Goal: Task Accomplishment & Management: Manage account settings

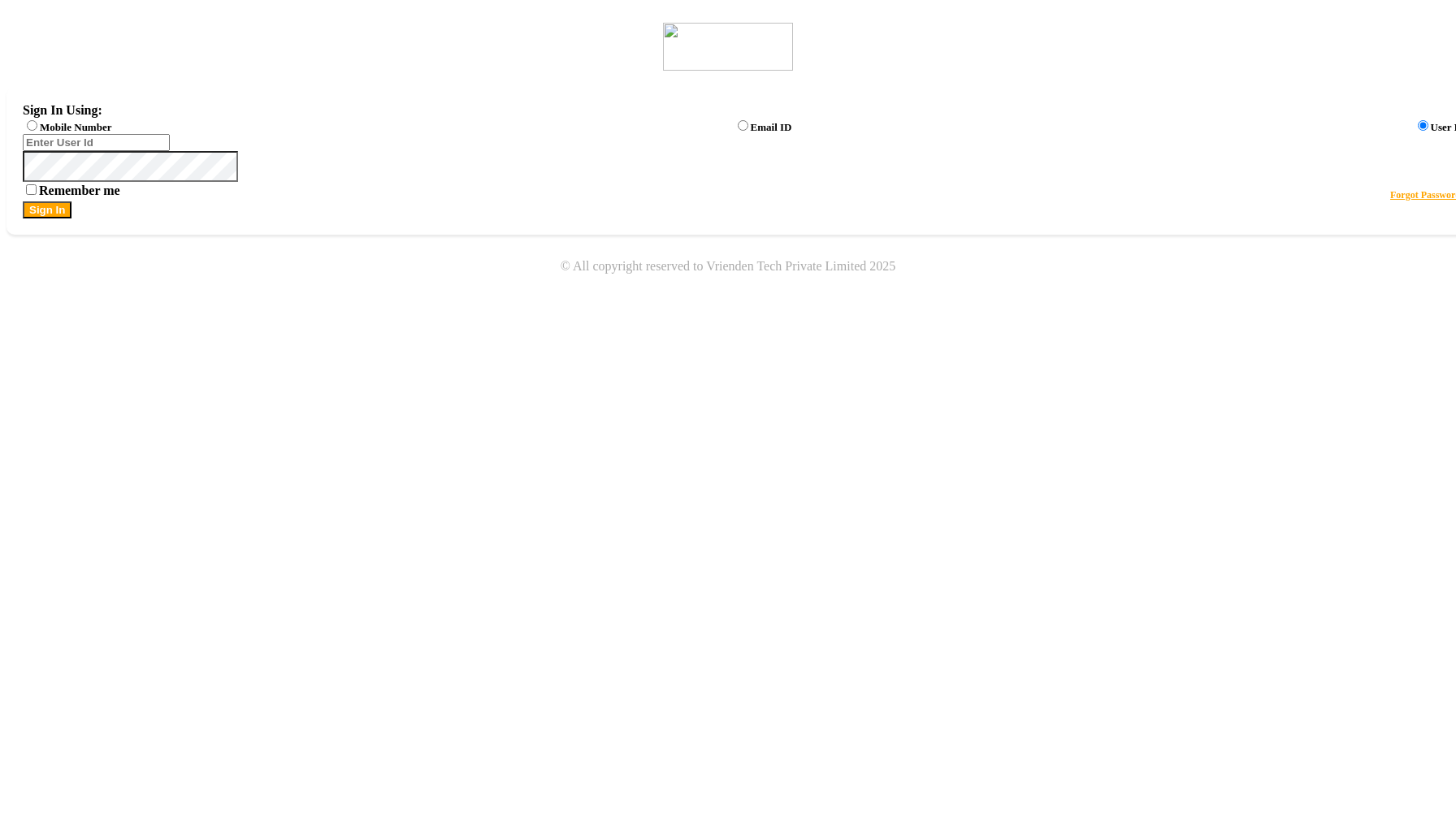
click at [111, 128] on label "Mobile Number" at bounding box center [76, 127] width 72 height 12
click at [37, 128] on input "Mobile Number" at bounding box center [32, 125] width 11 height 11
radio input "true"
radio input "false"
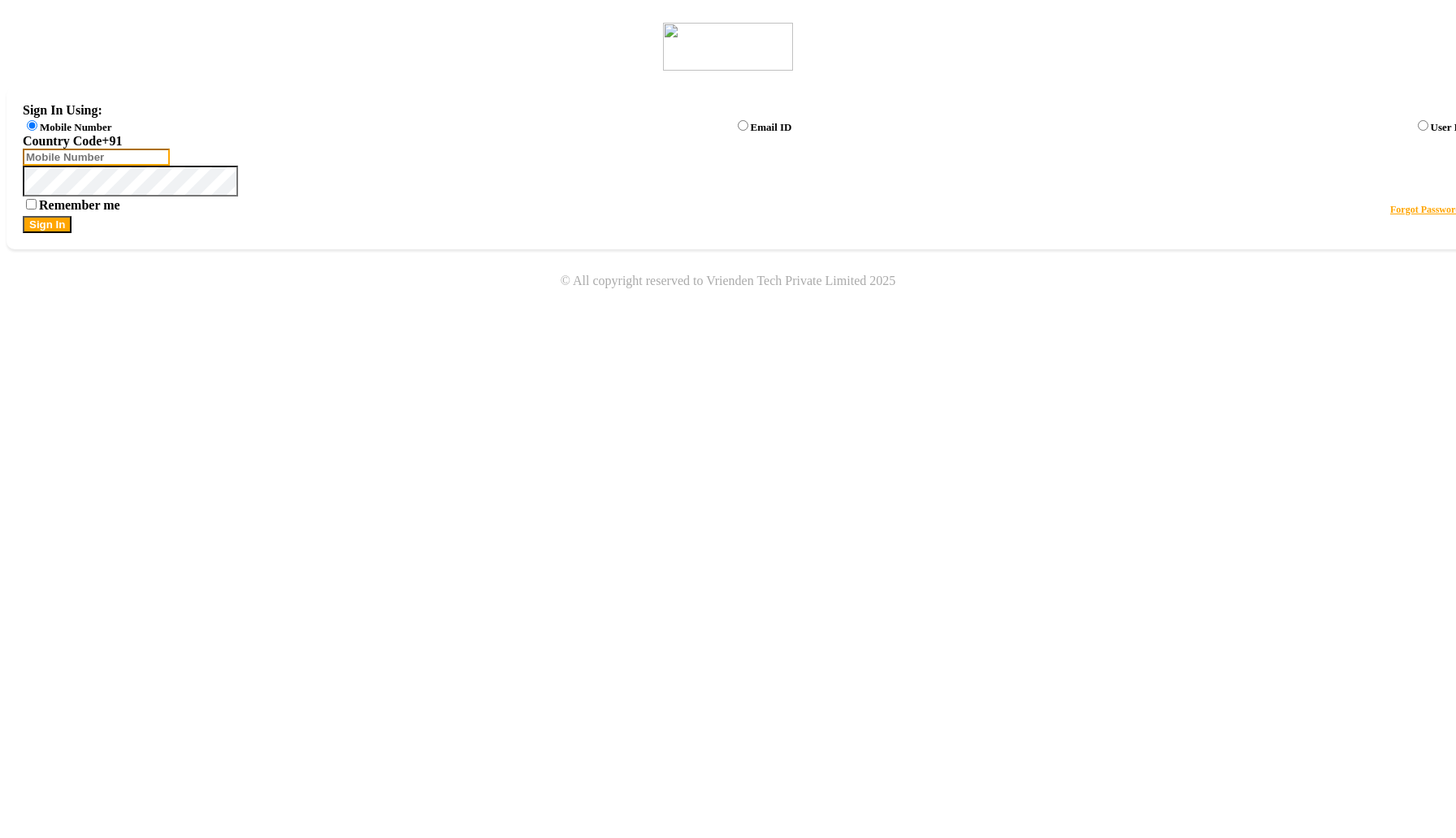
click at [170, 166] on input "Username" at bounding box center [96, 157] width 147 height 17
type input "123123123"
click at [23, 216] on button "Sign In" at bounding box center [47, 224] width 49 height 17
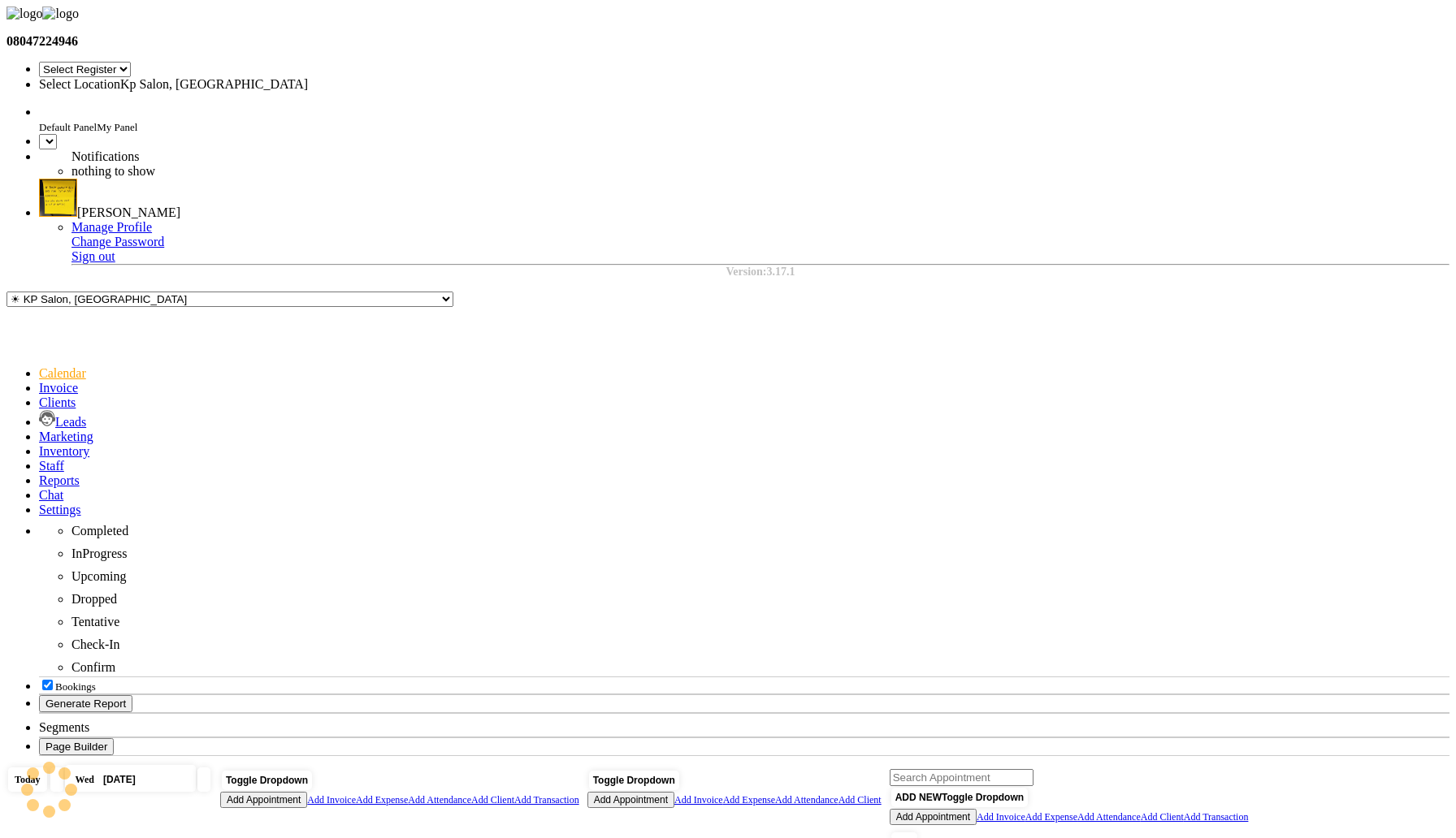
select select "7"
select select "en"
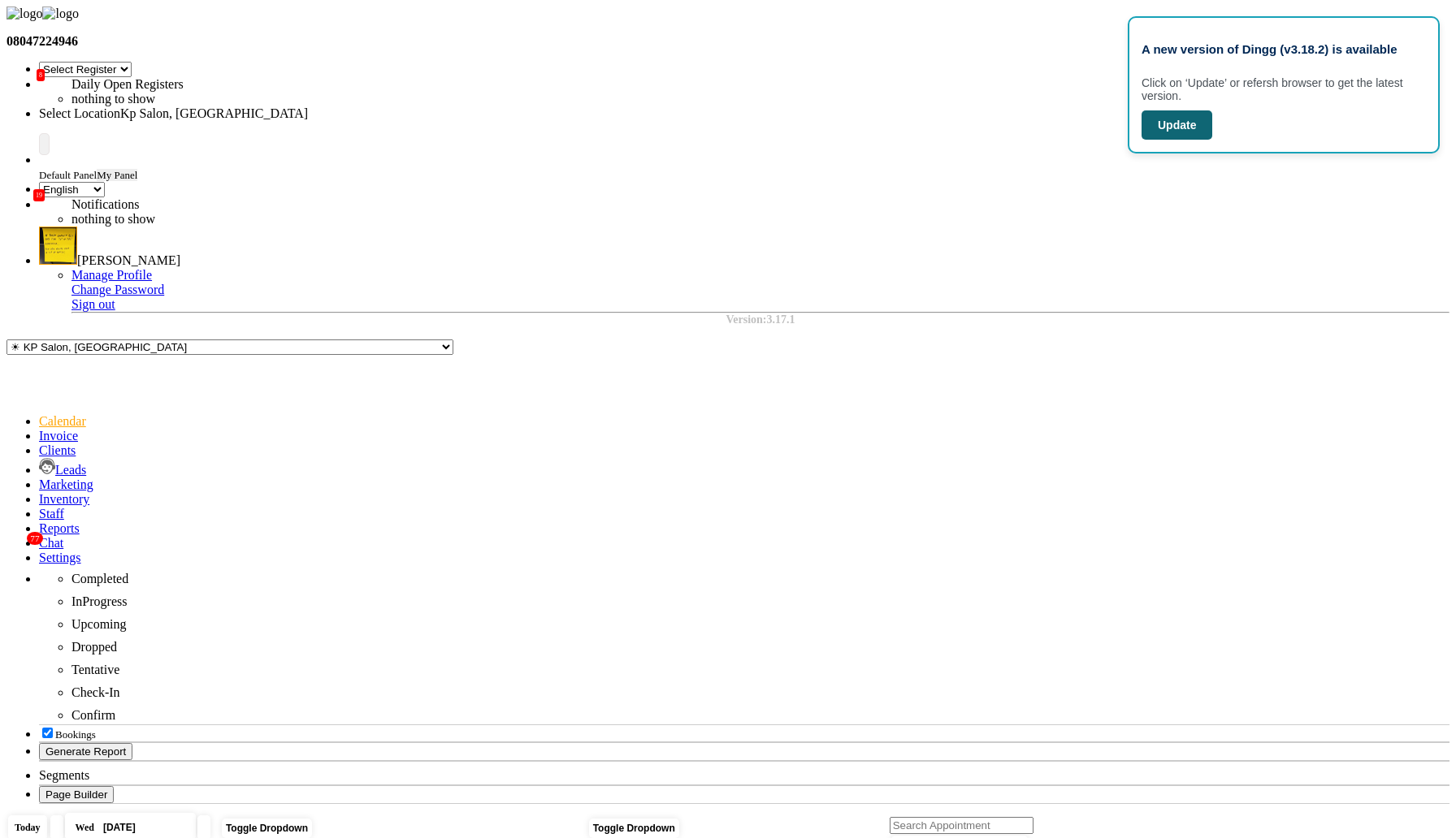
click at [1208, 140] on button "Update" at bounding box center [1177, 125] width 71 height 29
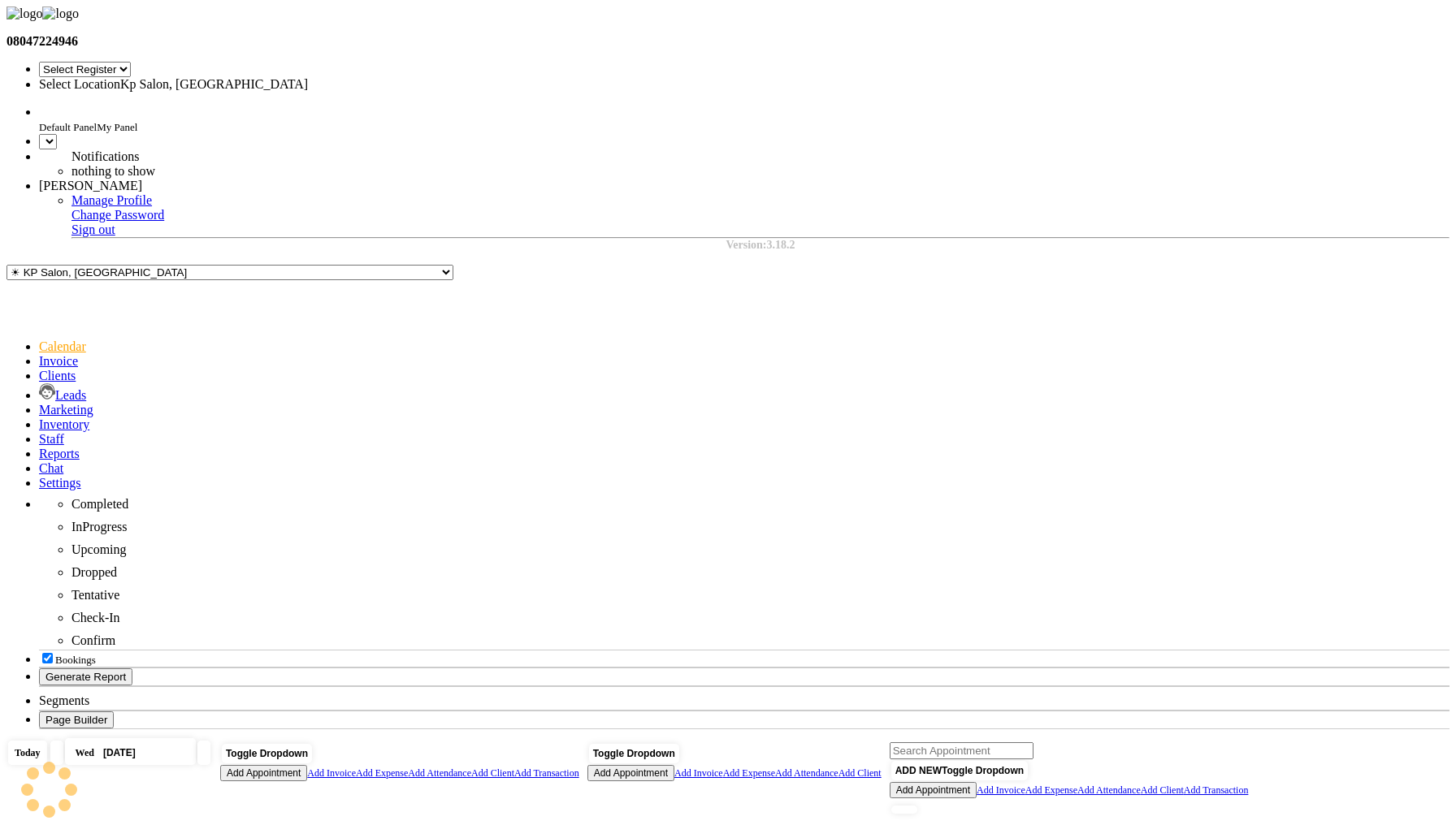
select select "7"
select select "en"
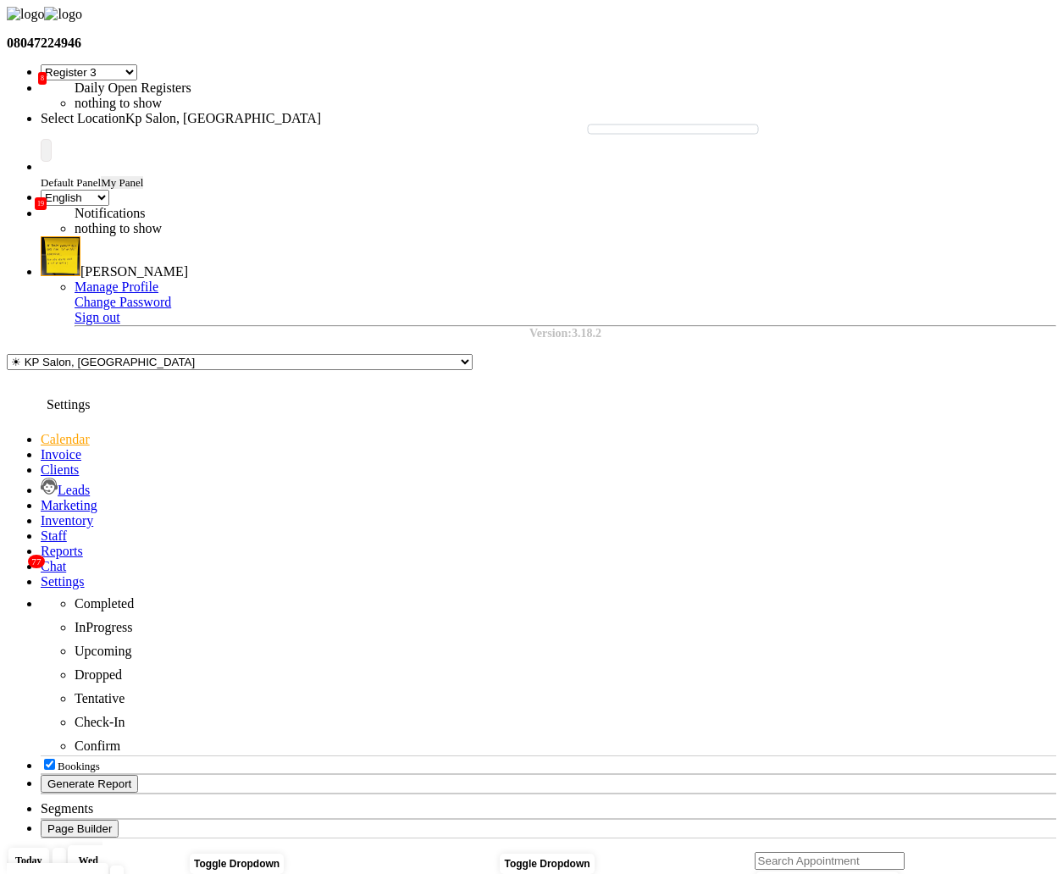
click at [41, 574] on span at bounding box center [41, 581] width 0 height 14
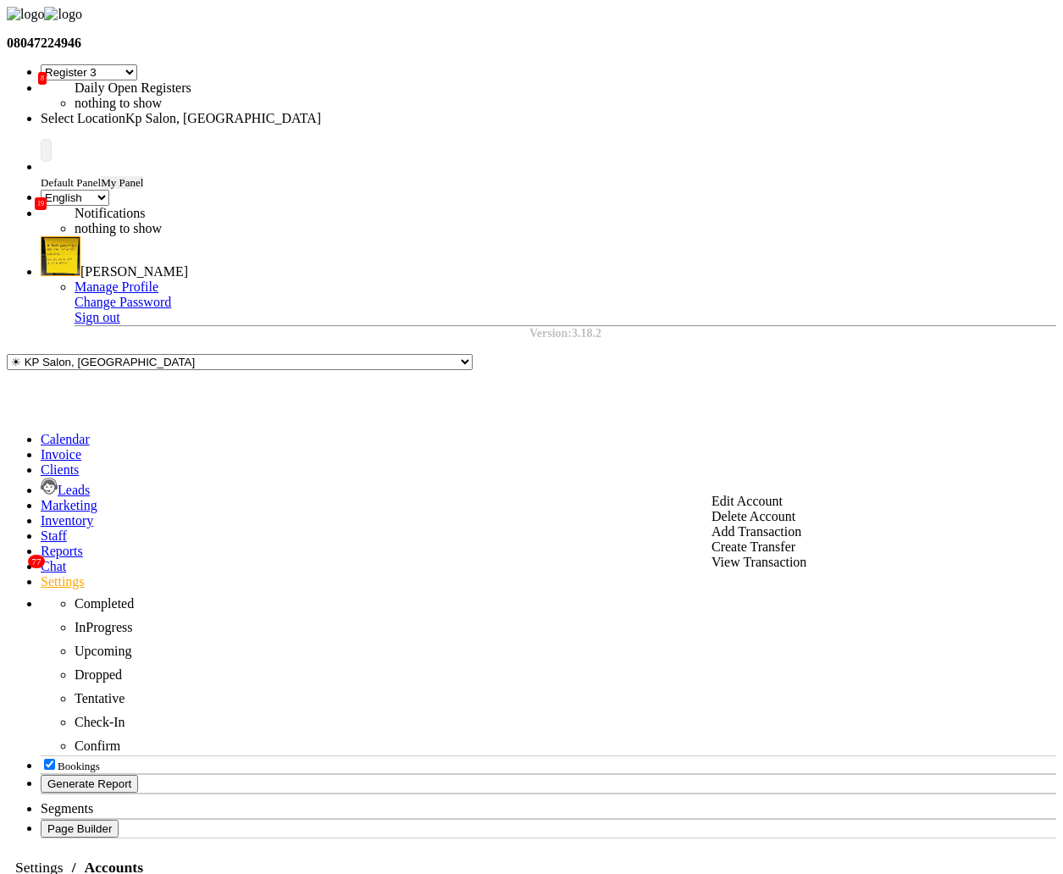
select select "7"
select select "en"
select select "7"
select select "en"
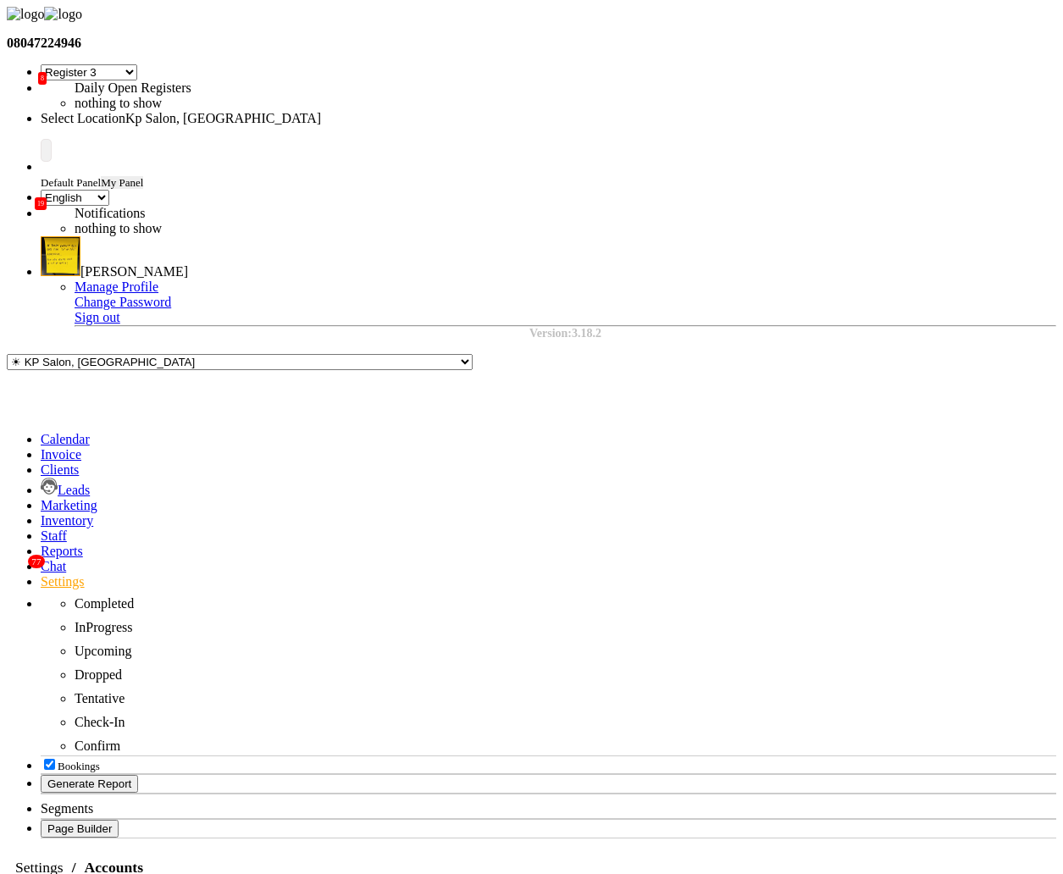
select select "1"
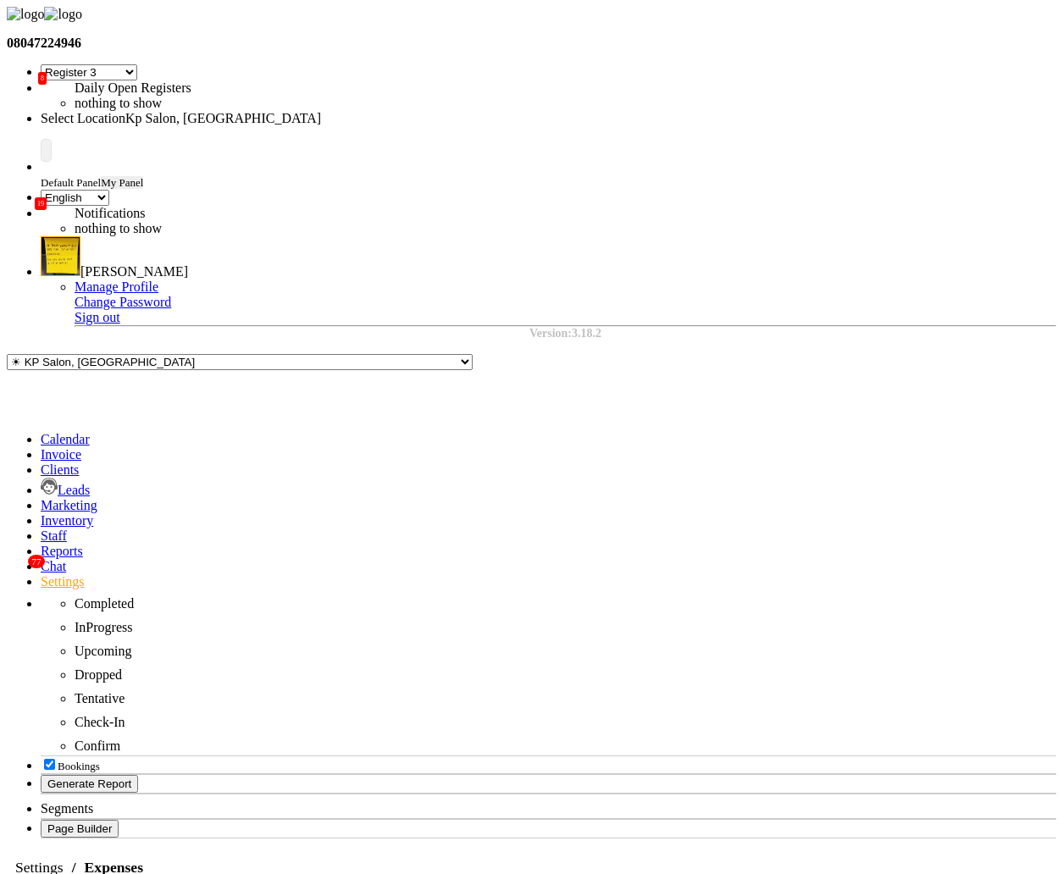
select select "1561"
click at [41, 574] on icon at bounding box center [41, 581] width 0 height 14
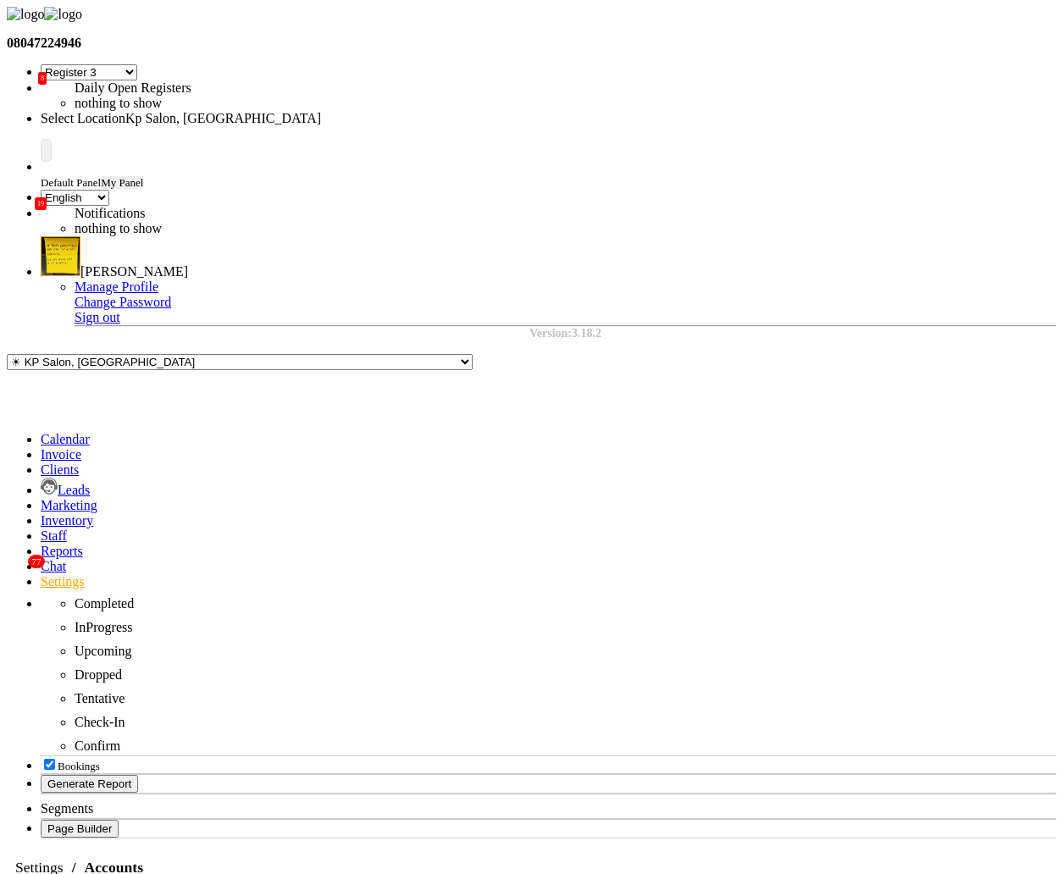
select select "1838"
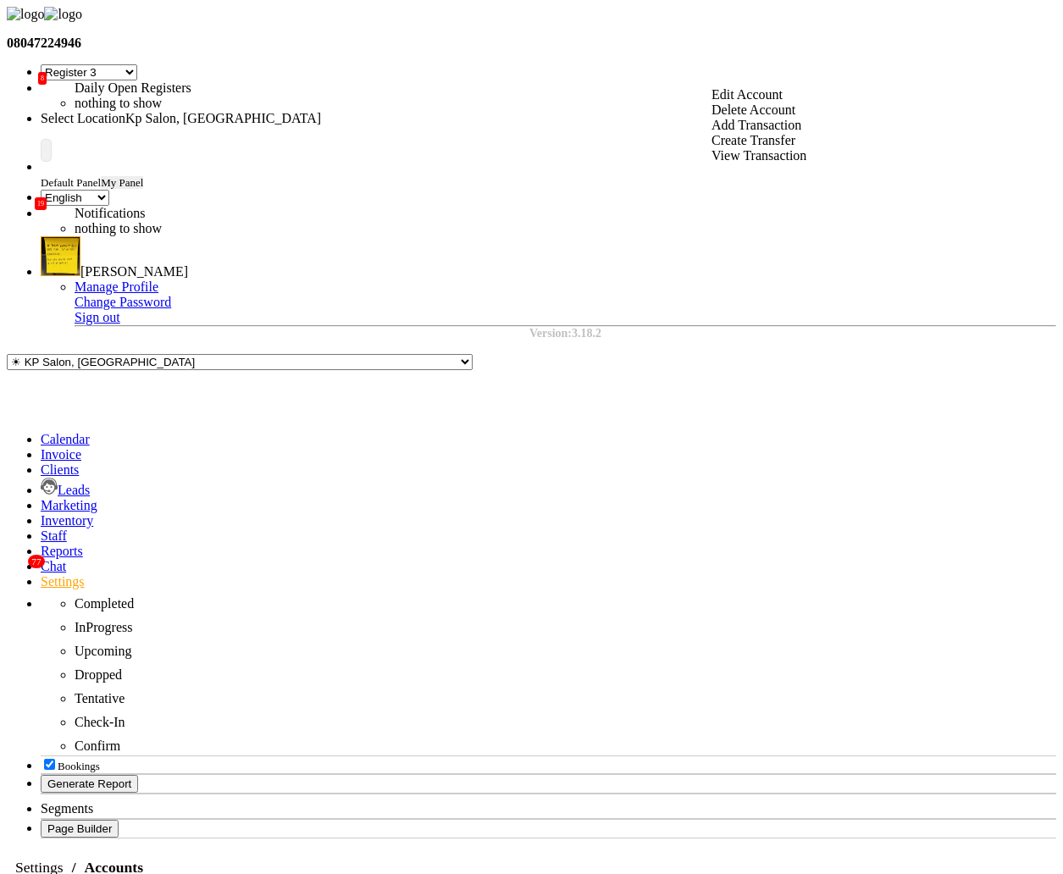
click at [492, 852] on ol "Settings Accounts" at bounding box center [529, 867] width 1044 height 30
click at [41, 498] on span at bounding box center [41, 505] width 0 height 14
click at [41, 574] on icon at bounding box center [41, 581] width 0 height 14
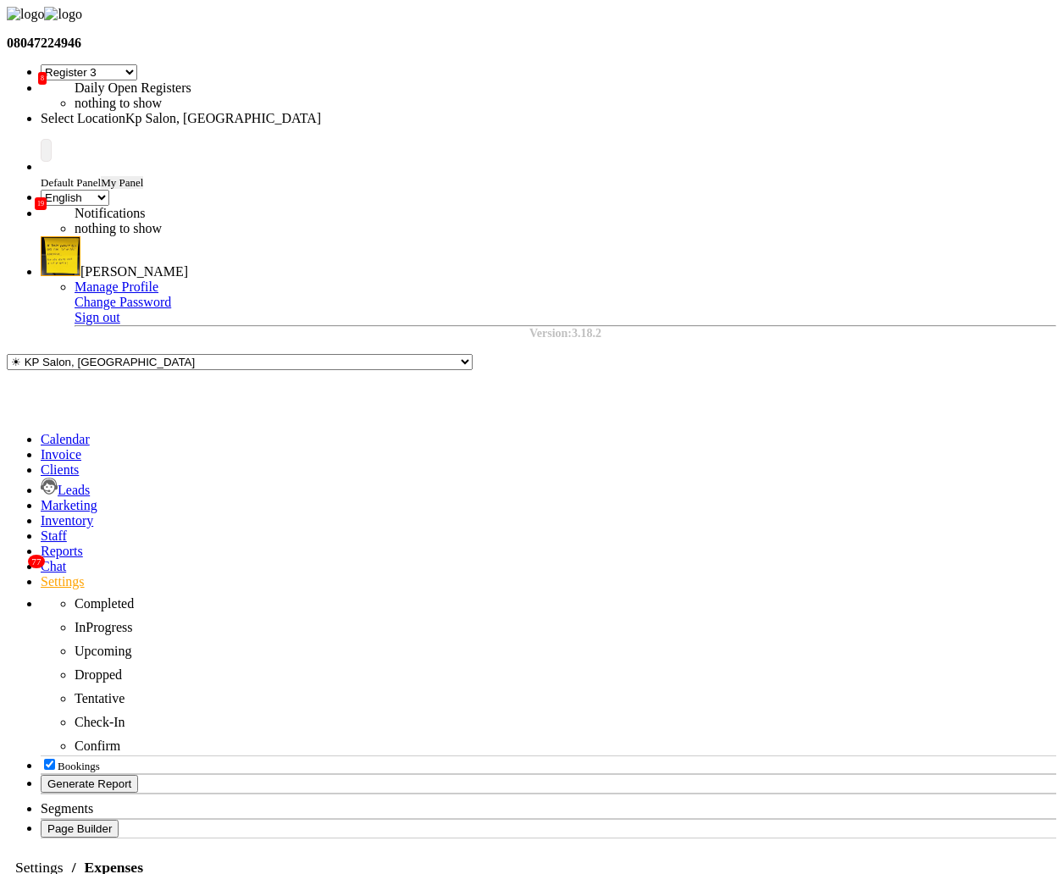
select select "1"
select select "1561"
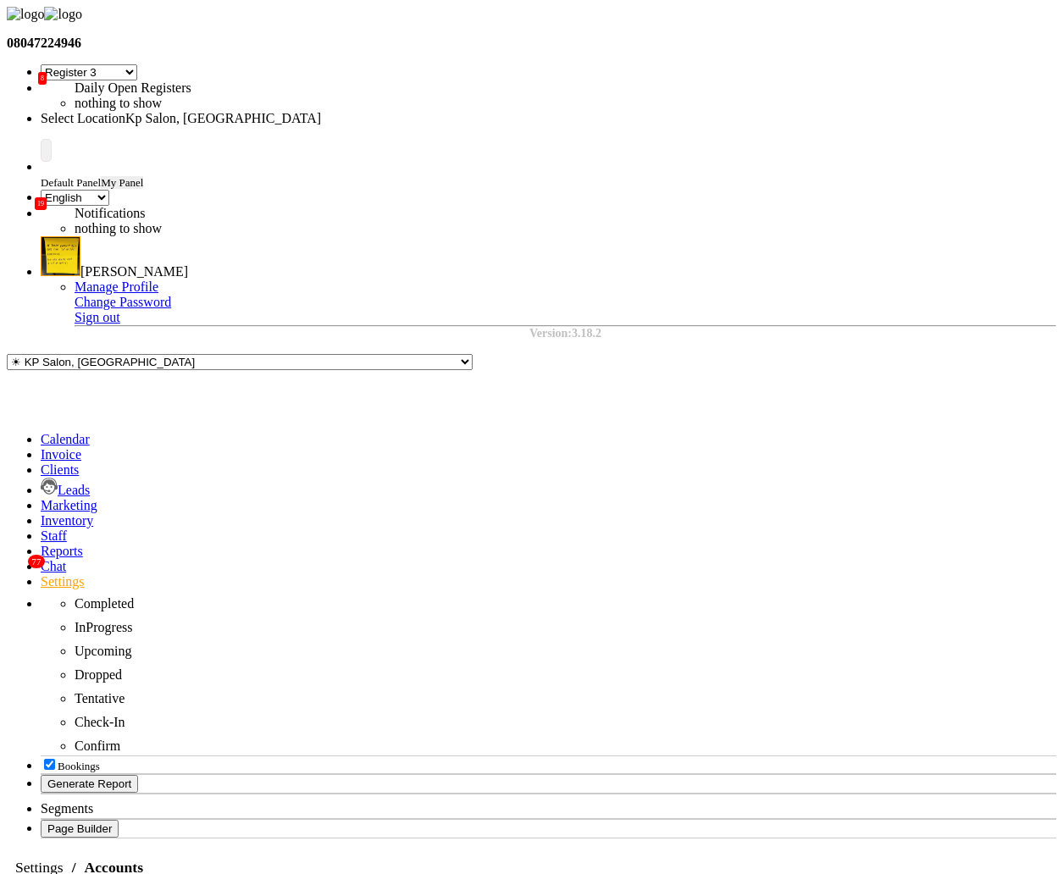
select select "7"
select select "en"
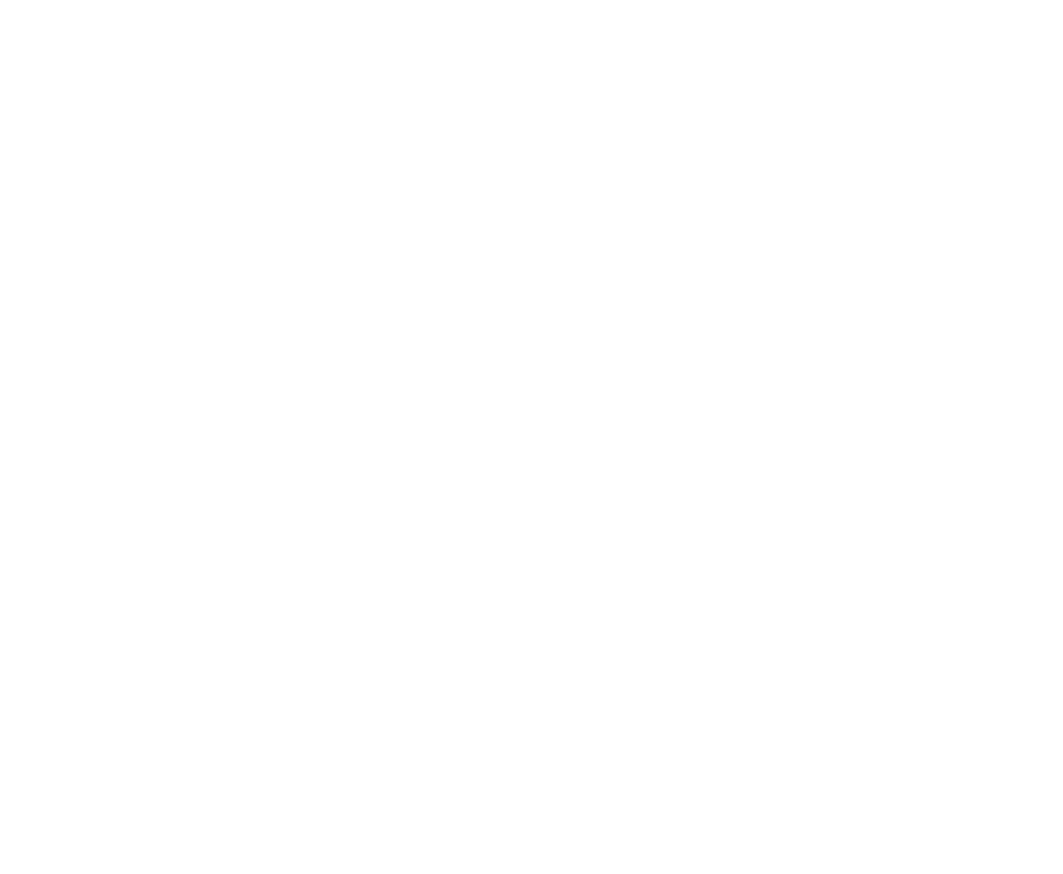
select select "7"
select select "en"
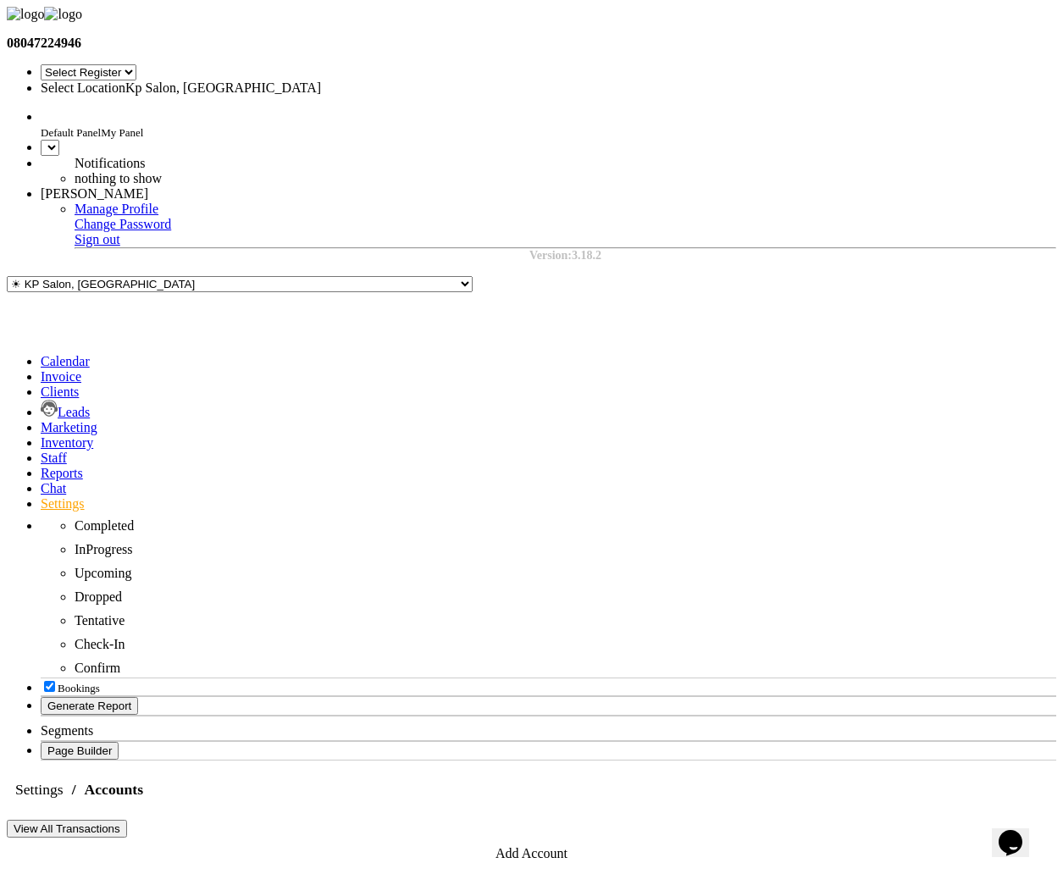
select select "7"
select select "en"
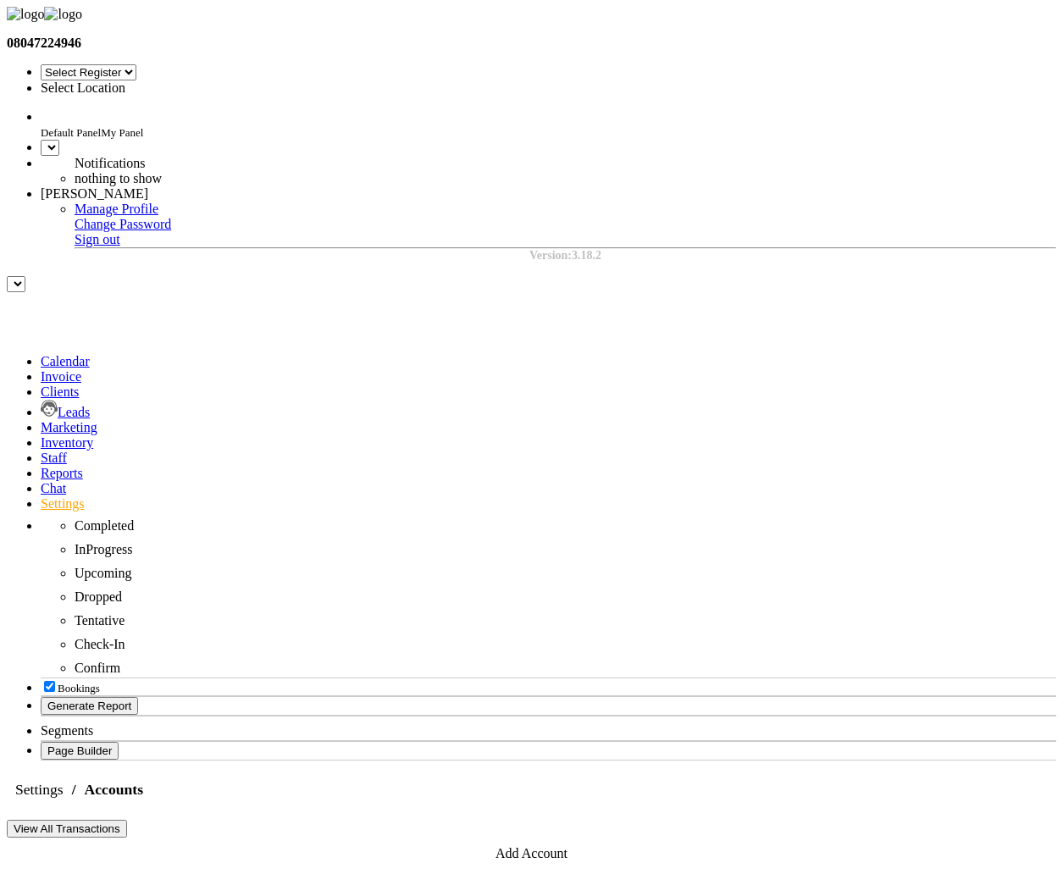
select select "7"
select select "en"
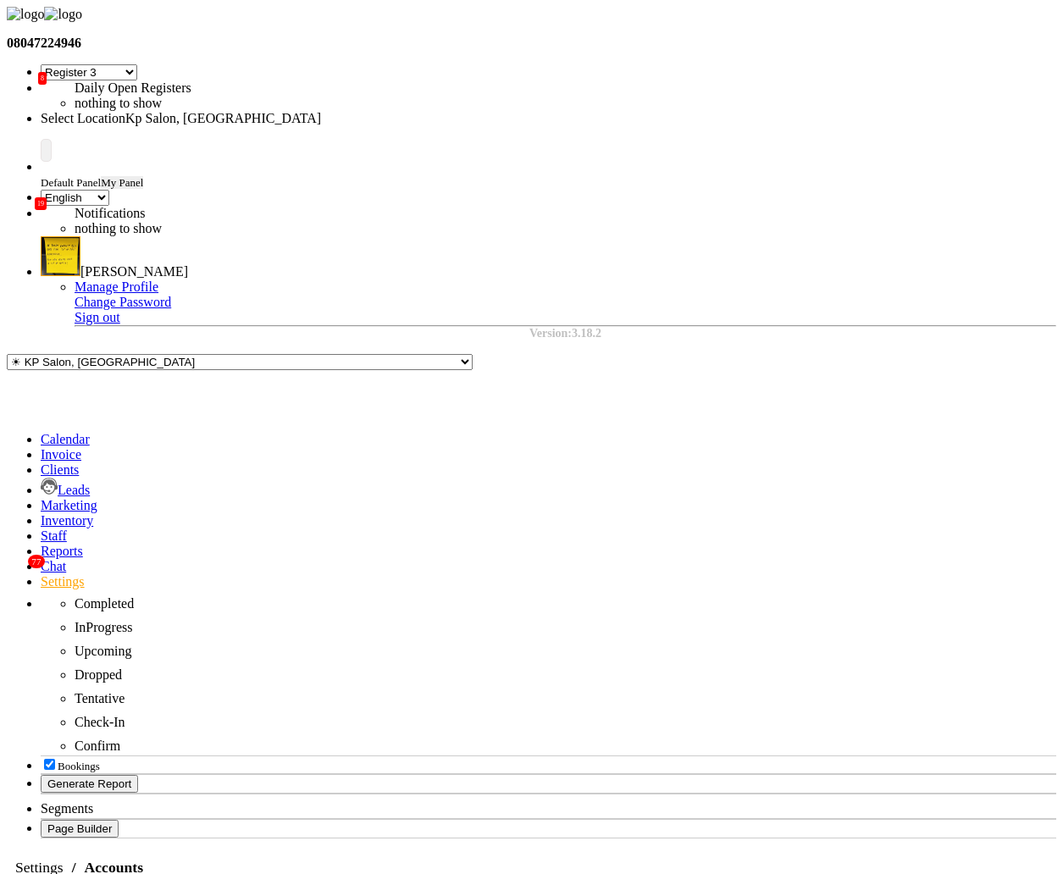
select select "7"
select select "en"
select select "7"
select select "en"
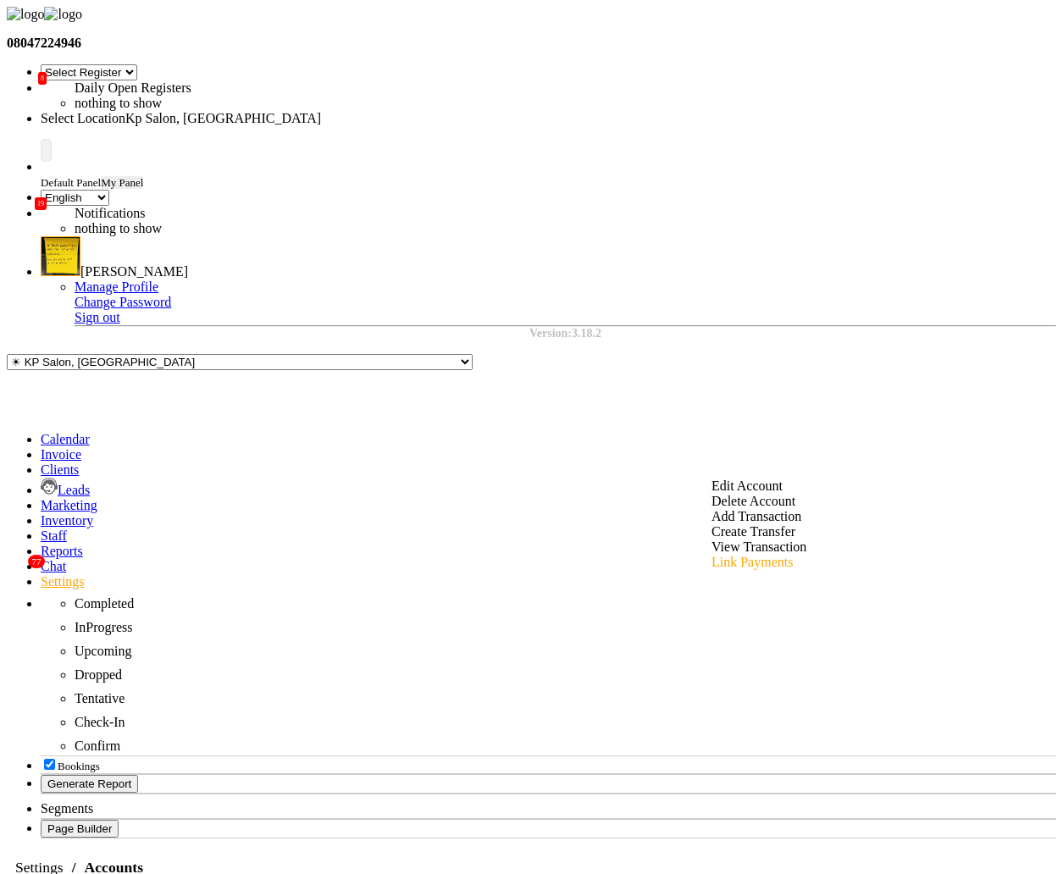
click at [759, 555] on div "Link Payments" at bounding box center [759, 562] width 95 height 15
click at [41, 544] on icon at bounding box center [41, 551] width 0 height 14
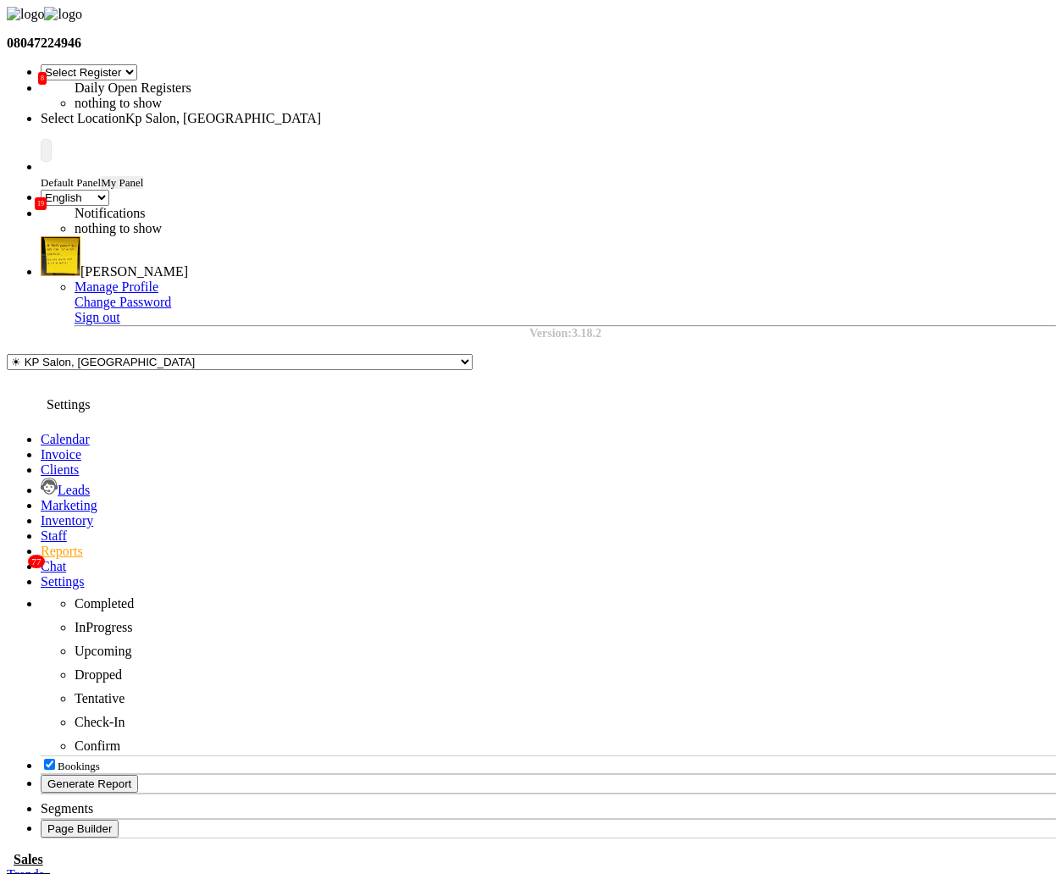
click at [41, 574] on span at bounding box center [41, 581] width 0 height 14
select select "7"
select select "en"
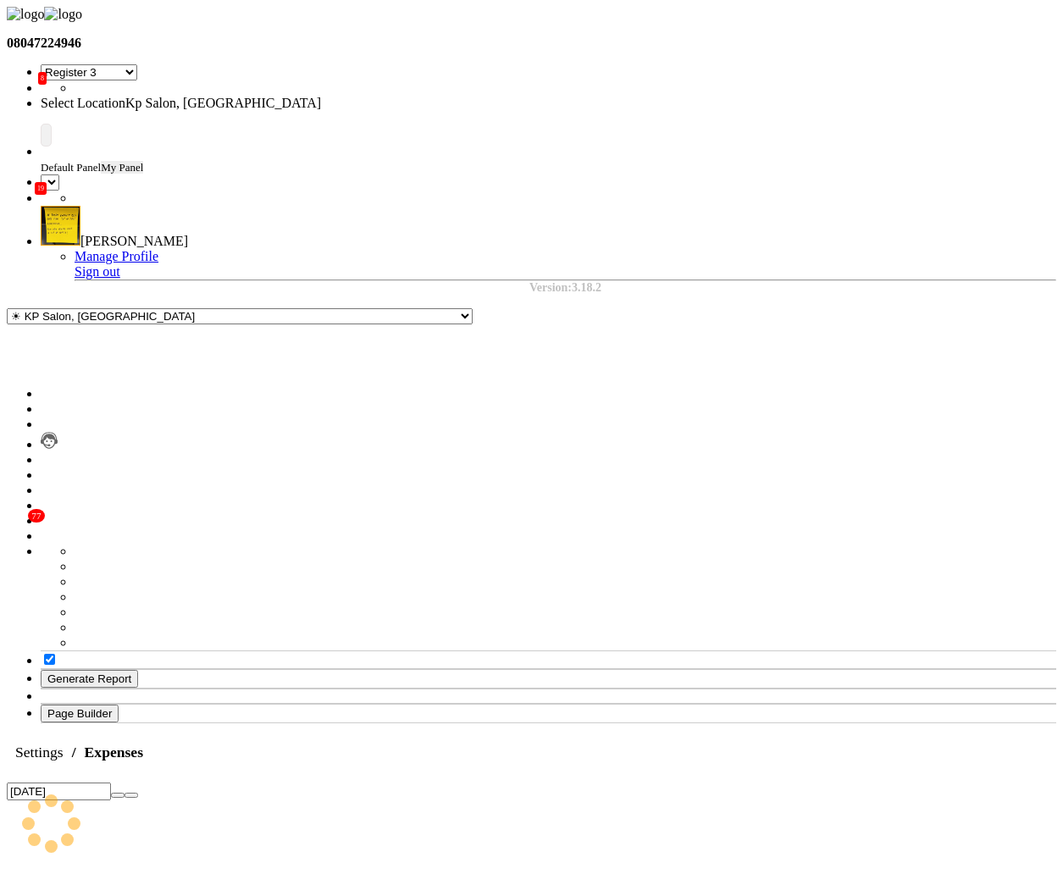
select select "7"
select select "en"
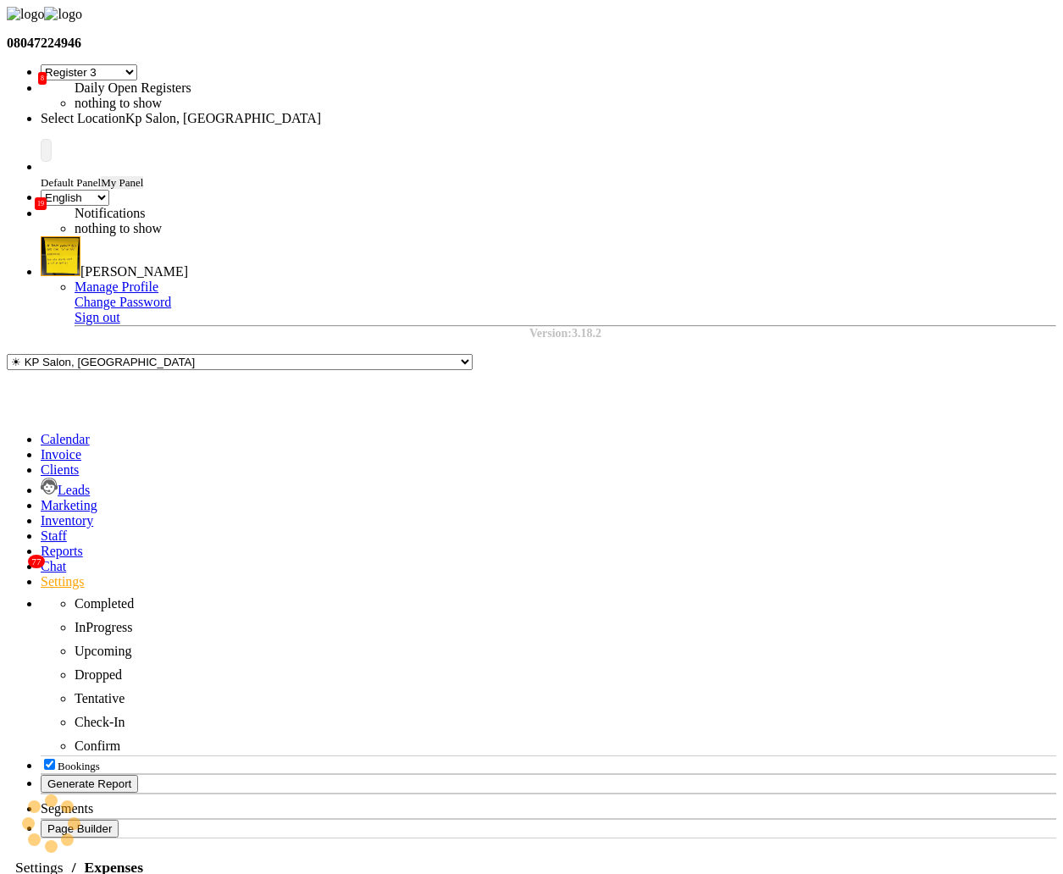
select select "7"
select select "en"
select select "7"
select select "en"
select select "7"
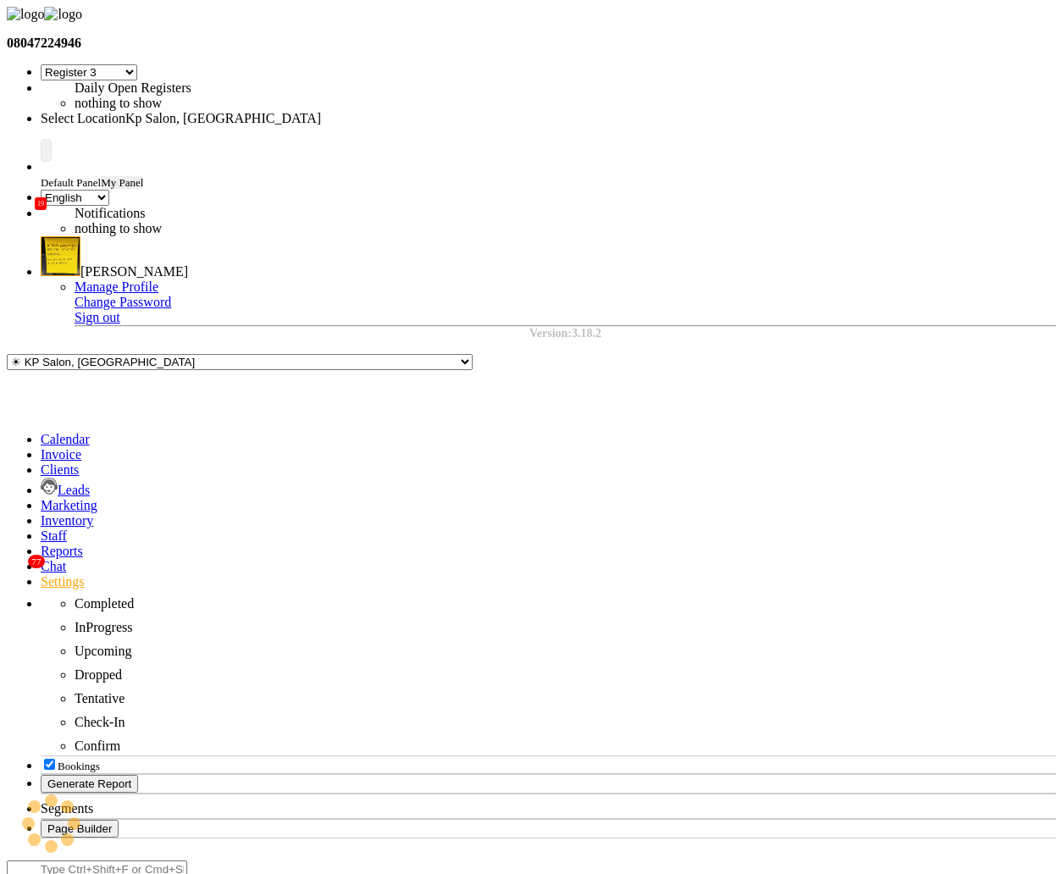
select select "en"
select select "7"
select select "en"
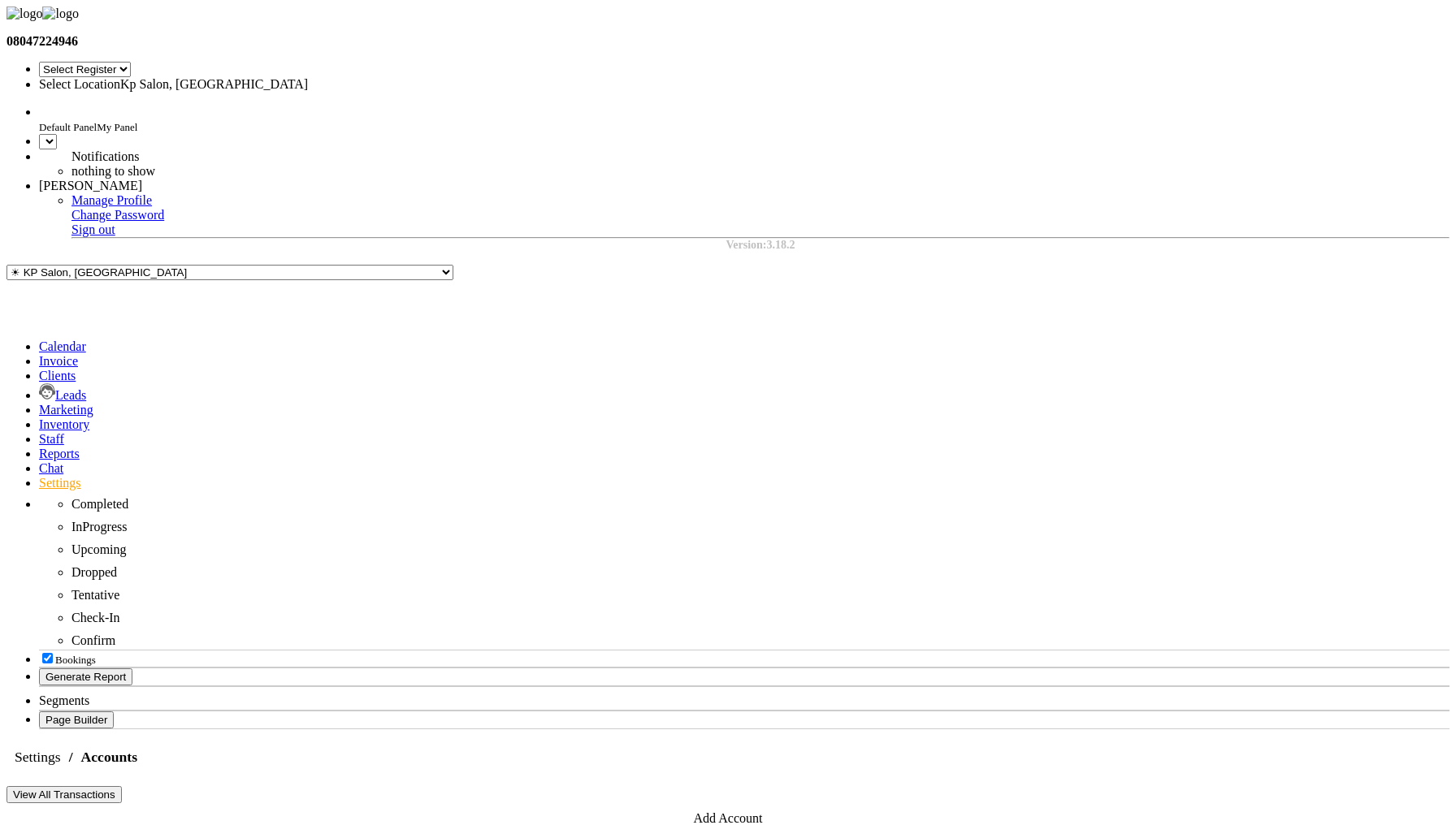
select select "7"
select select "en"
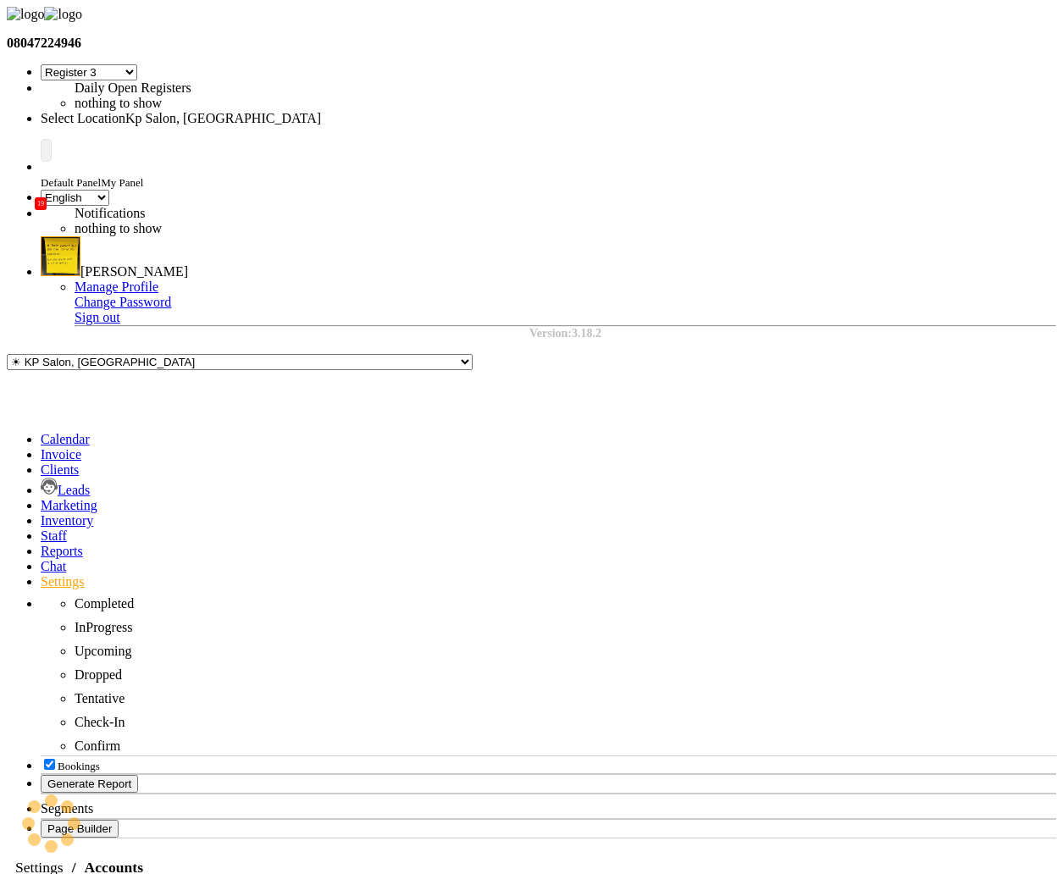
select select "7"
select select "en"
click at [41, 574] on icon at bounding box center [41, 581] width 0 height 14
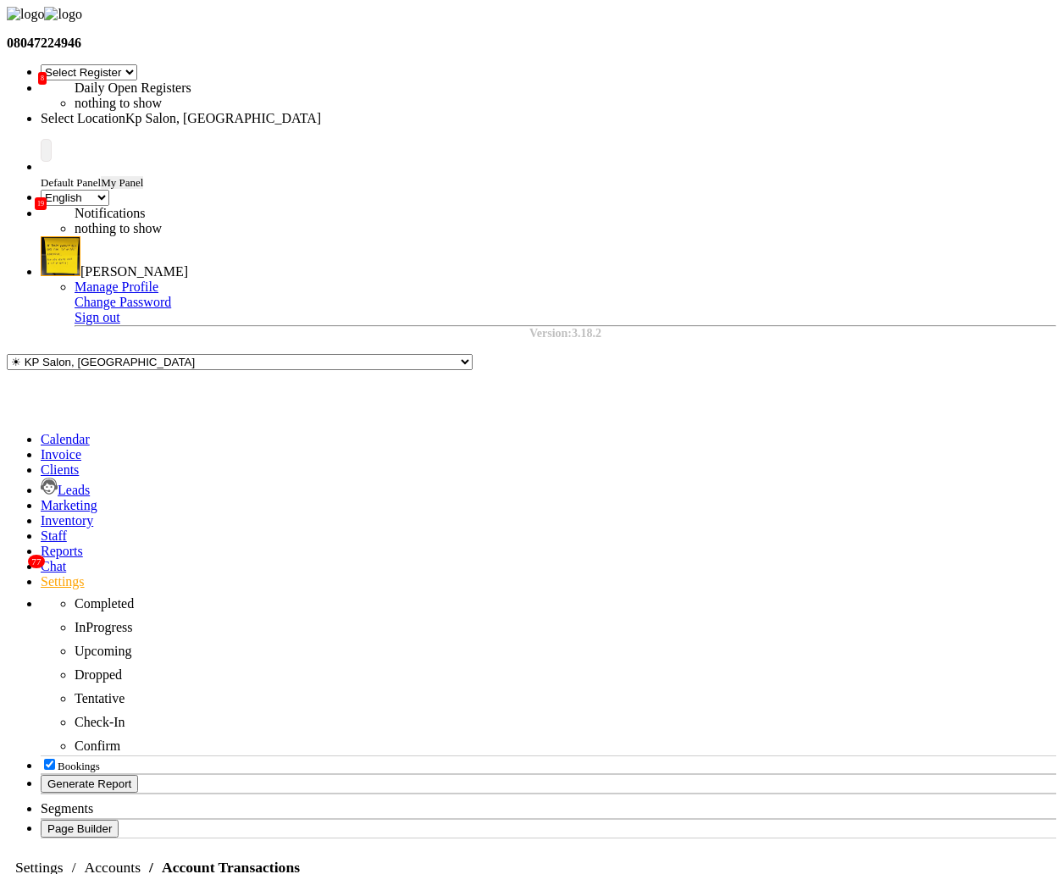
select select "direct"
select select
click at [41, 574] on icon at bounding box center [41, 581] width 0 height 14
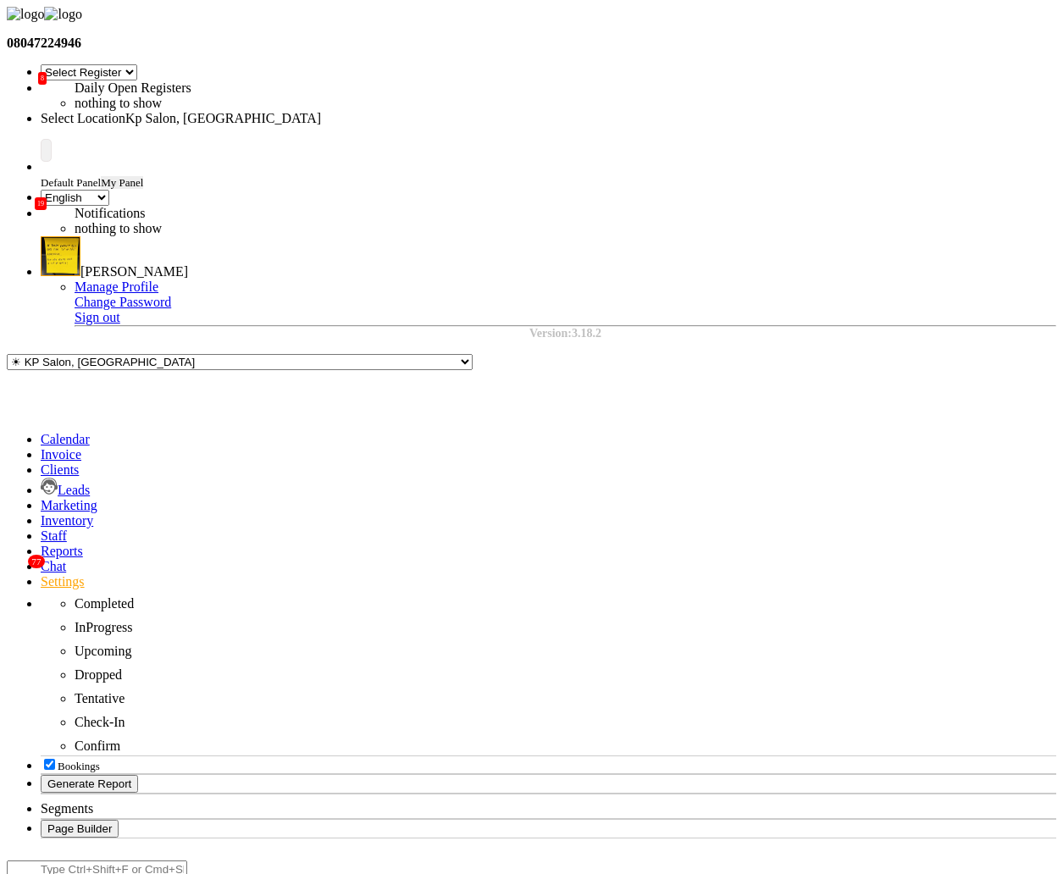
select select "1"
select select "1561"
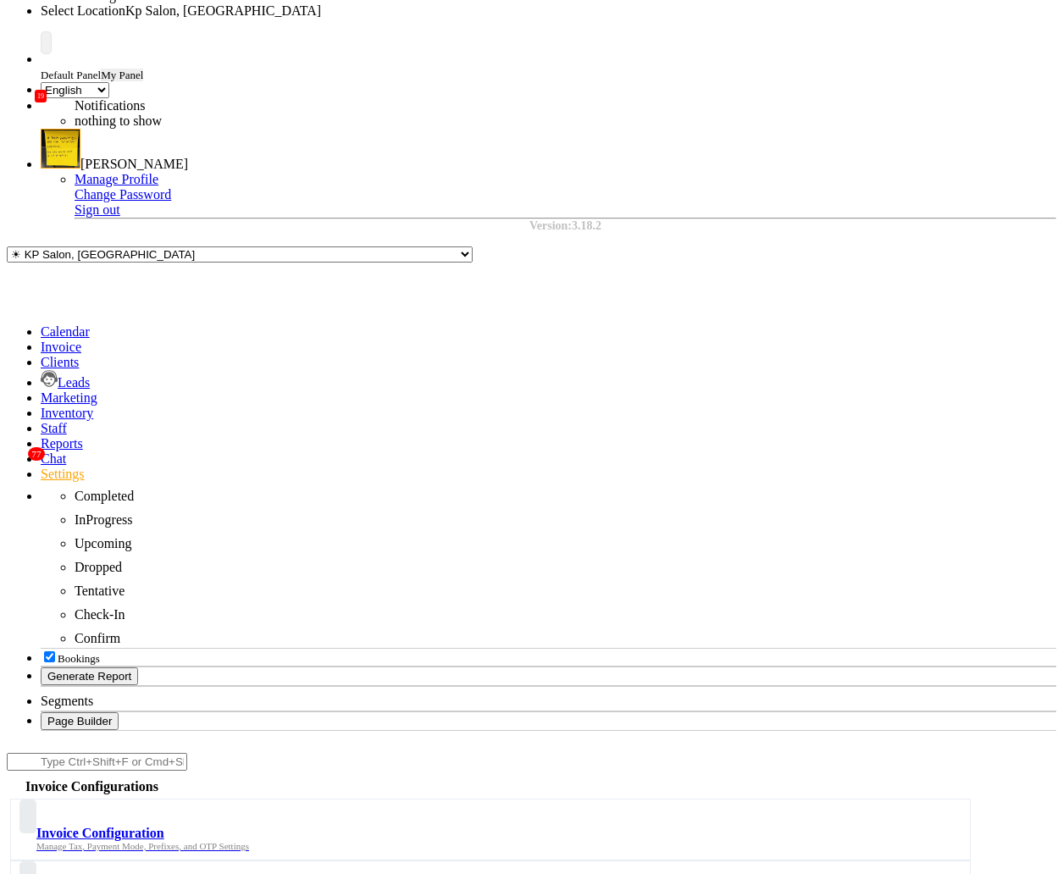
scroll to position [109, 0]
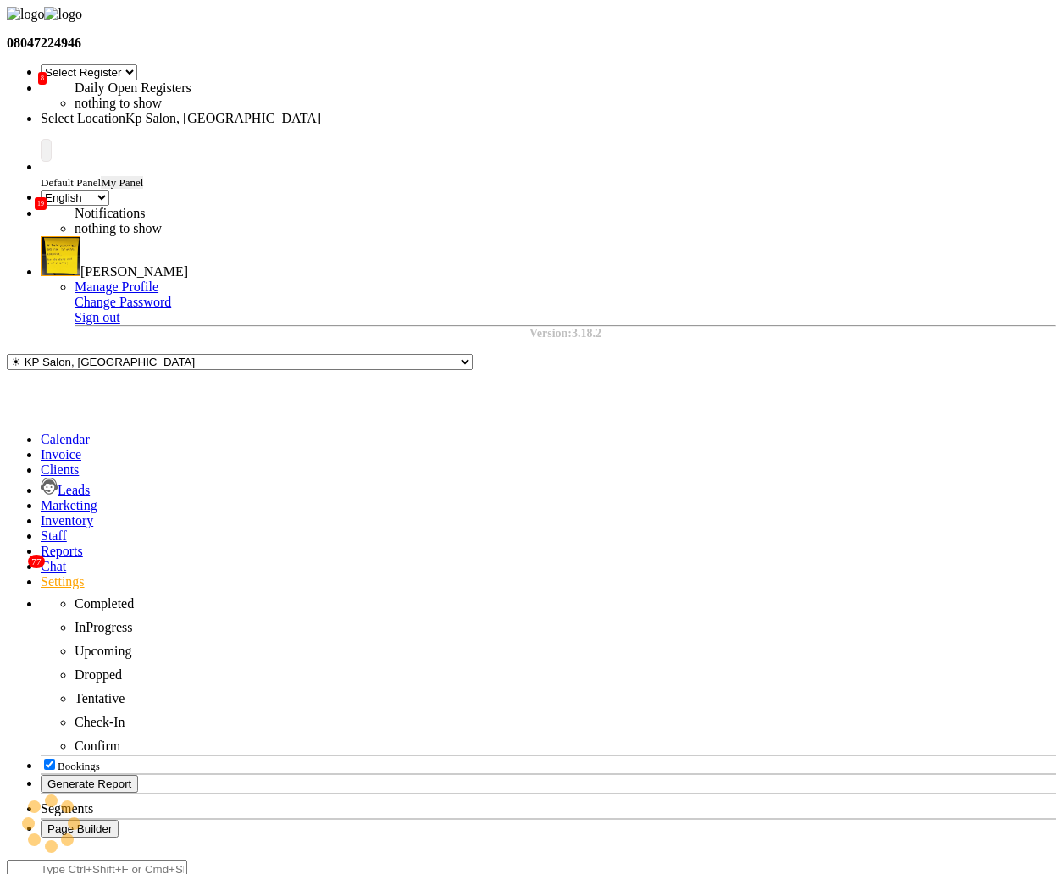
scroll to position [109, 0]
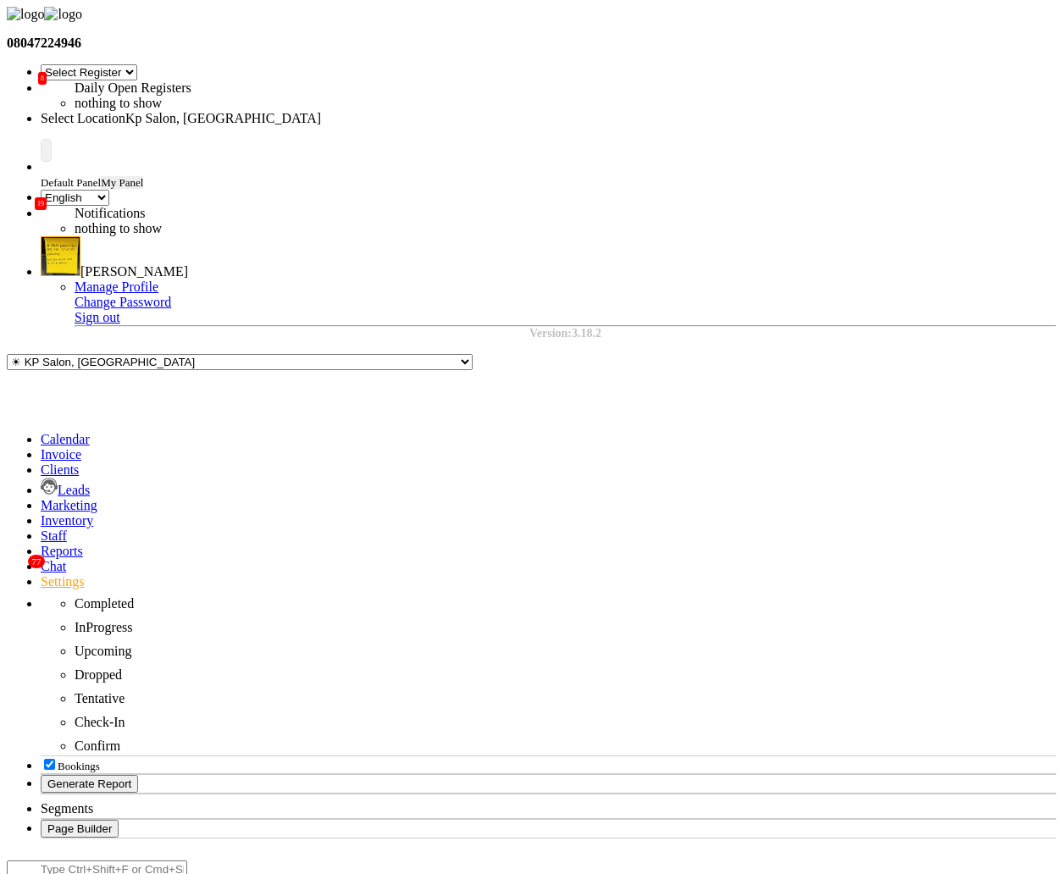
select select "7"
select select "en"
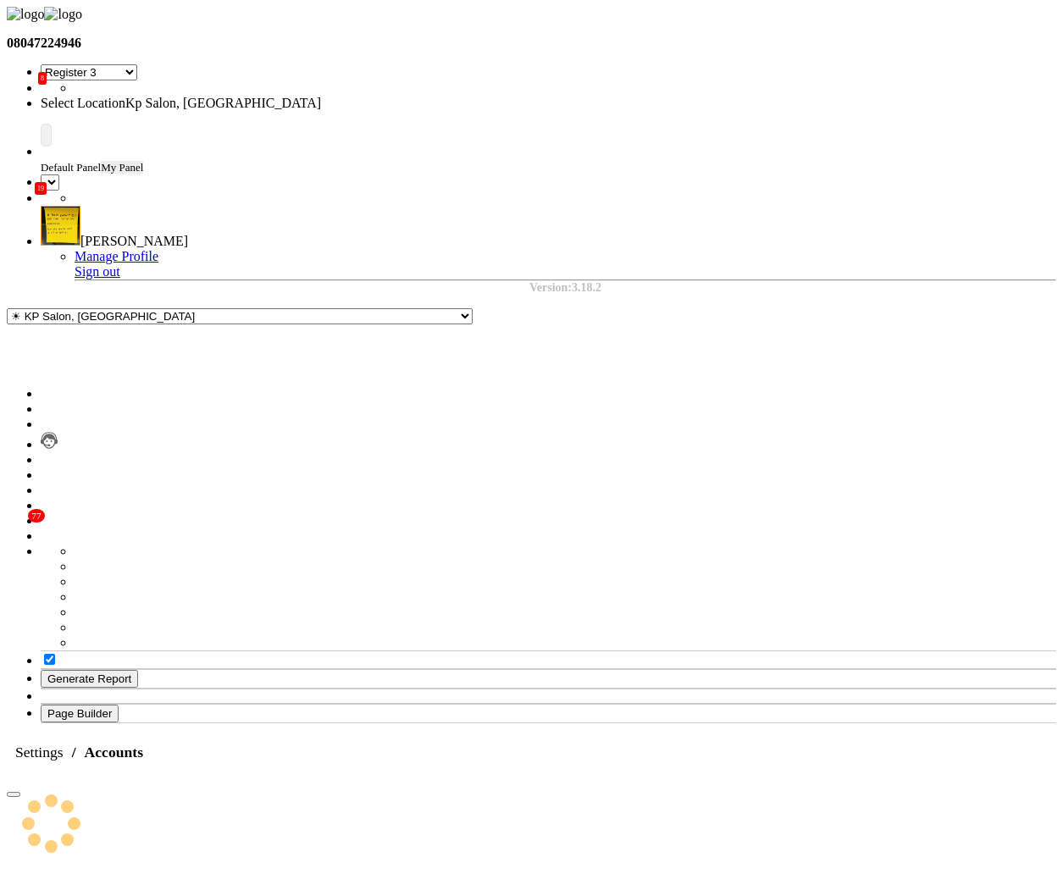
select select "7"
select select "en"
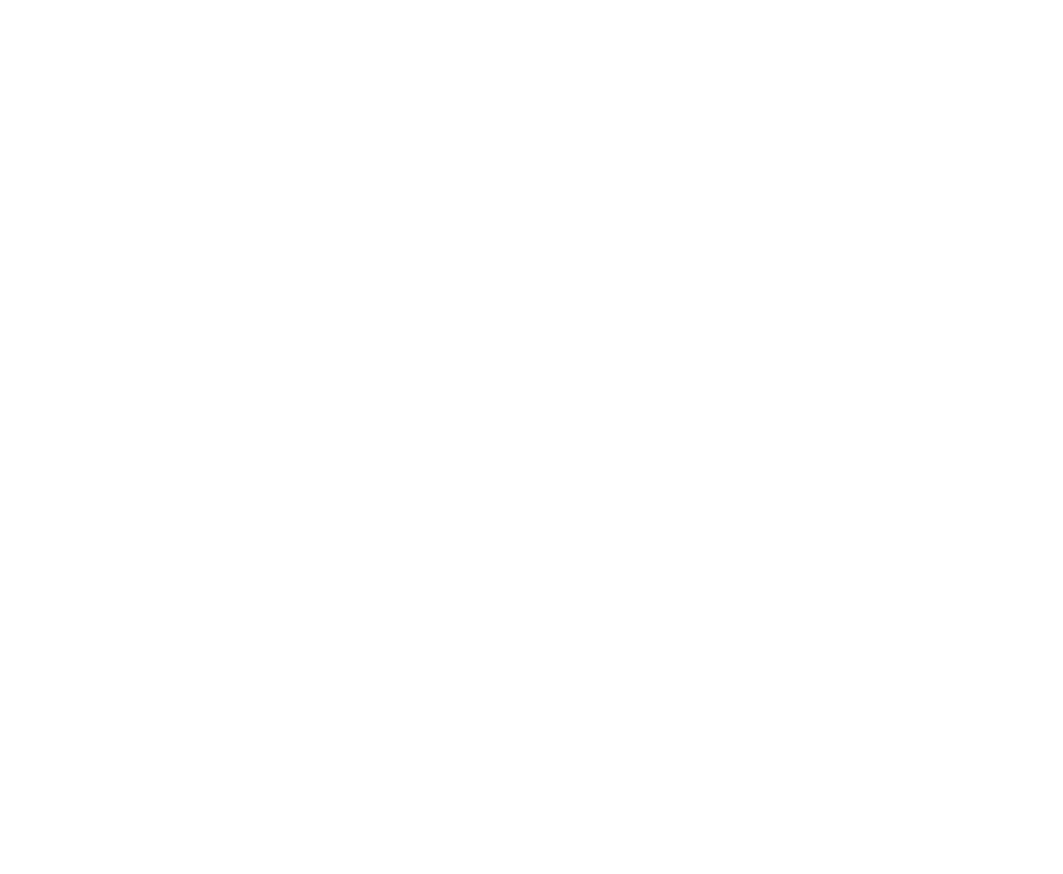
select select "7"
select select "en"
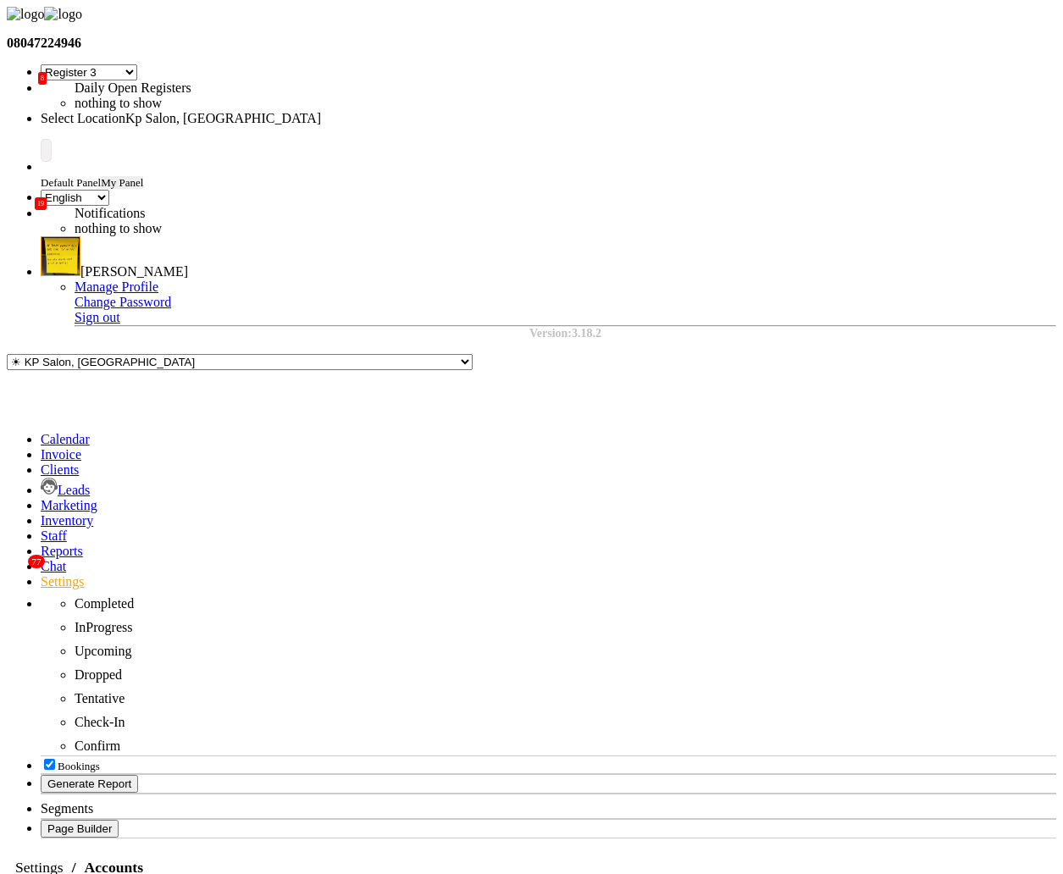
select select "7"
select select "en"
select select "7"
select select "en"
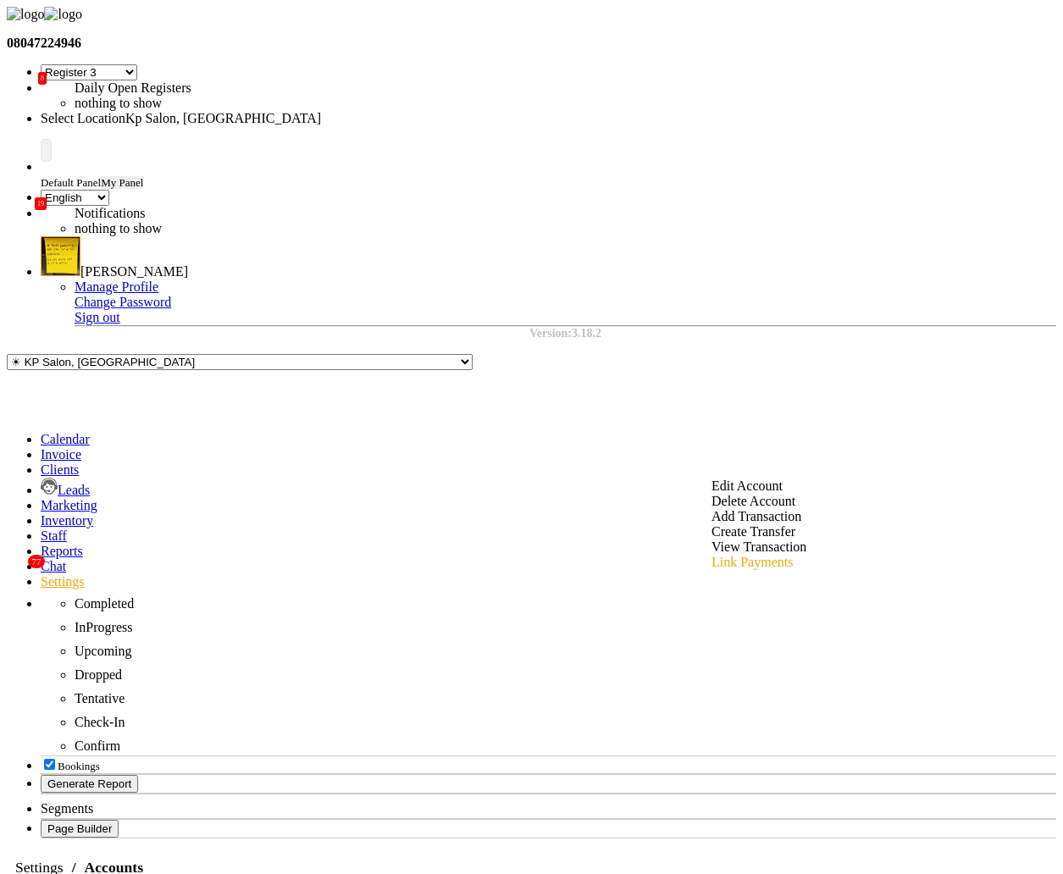
click at [764, 556] on div "Link Payments" at bounding box center [759, 562] width 95 height 15
checkbox input "true"
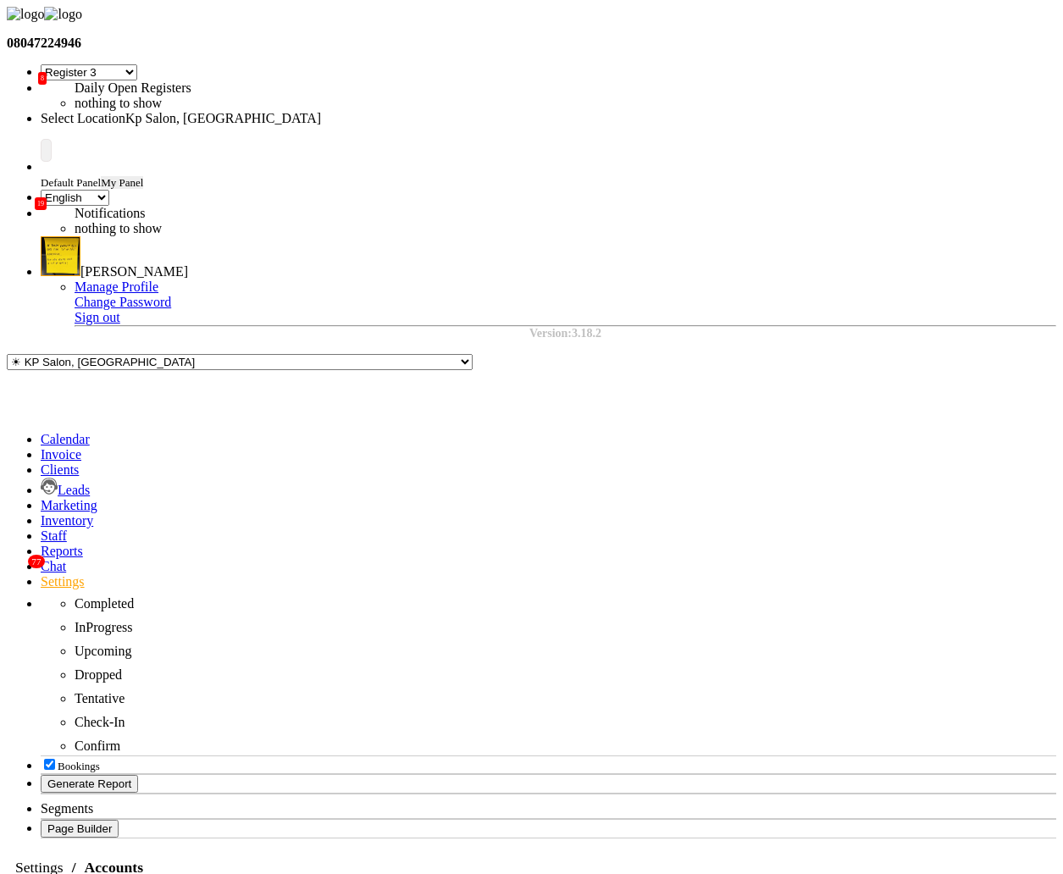
checkbox input "false"
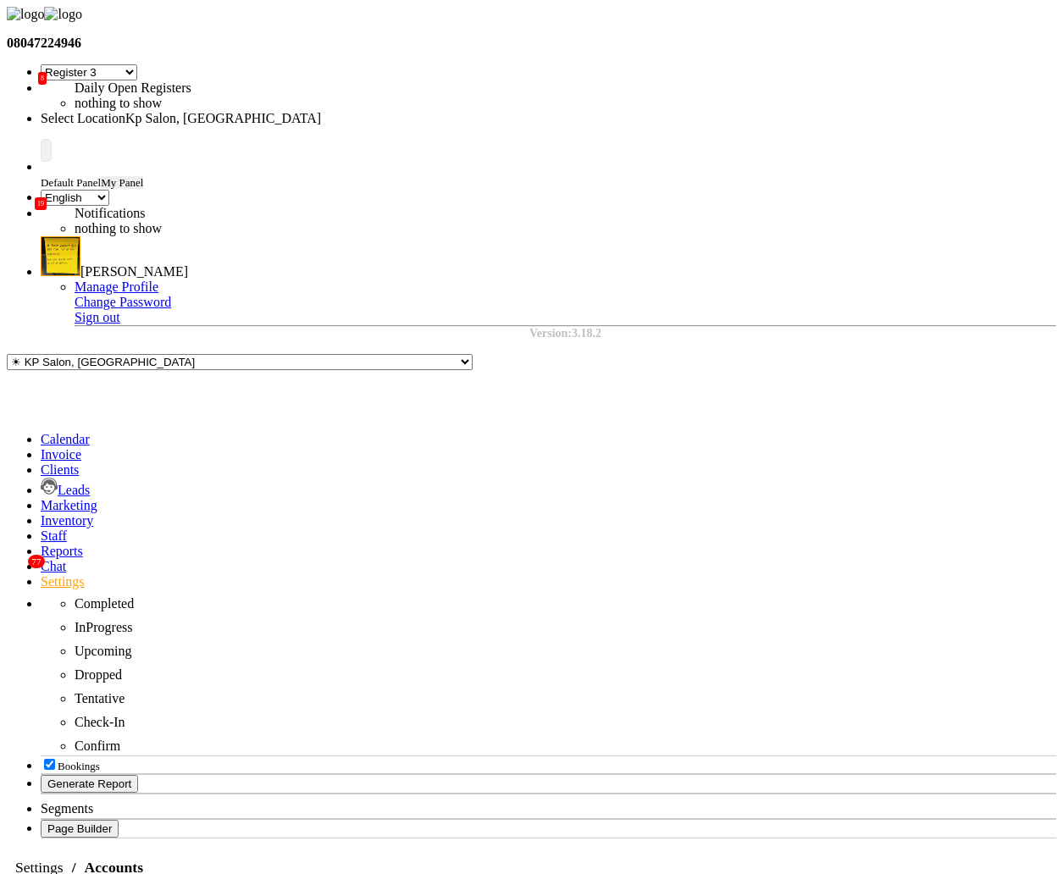
checkbox input "false"
select select "41"
select select "en"
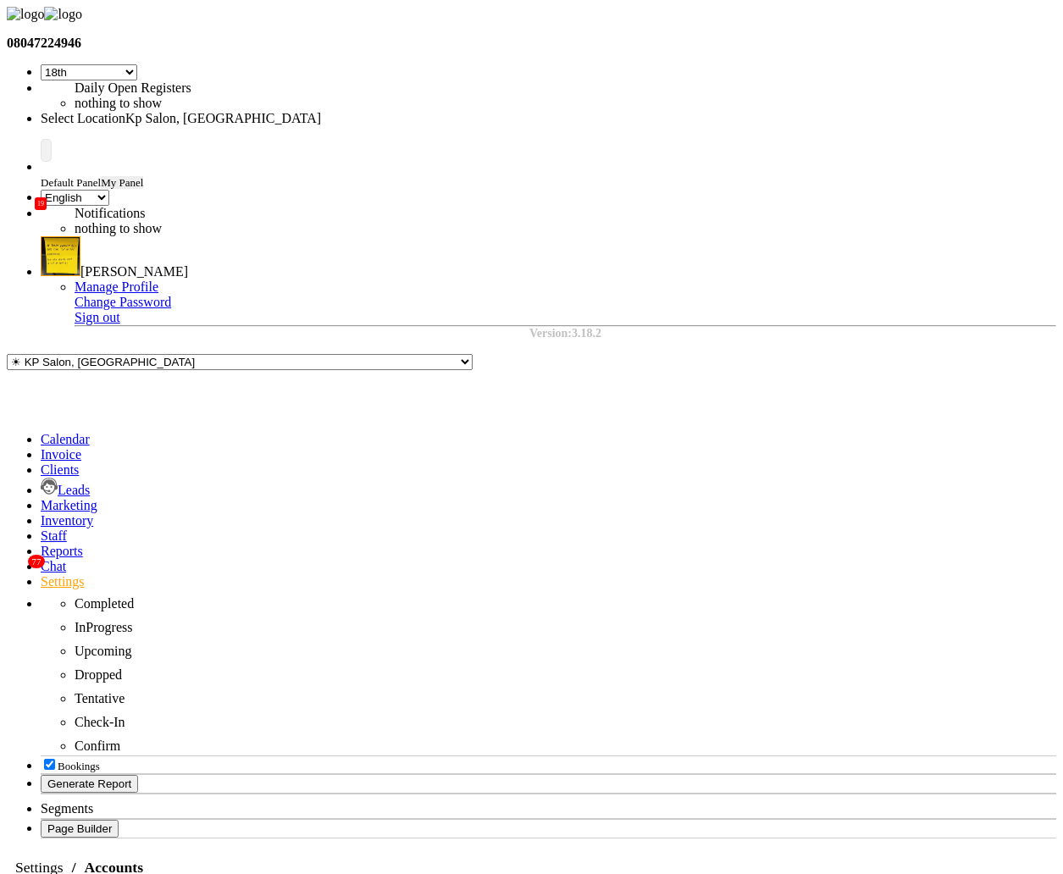
click at [762, 555] on div "Link Payments" at bounding box center [759, 562] width 95 height 15
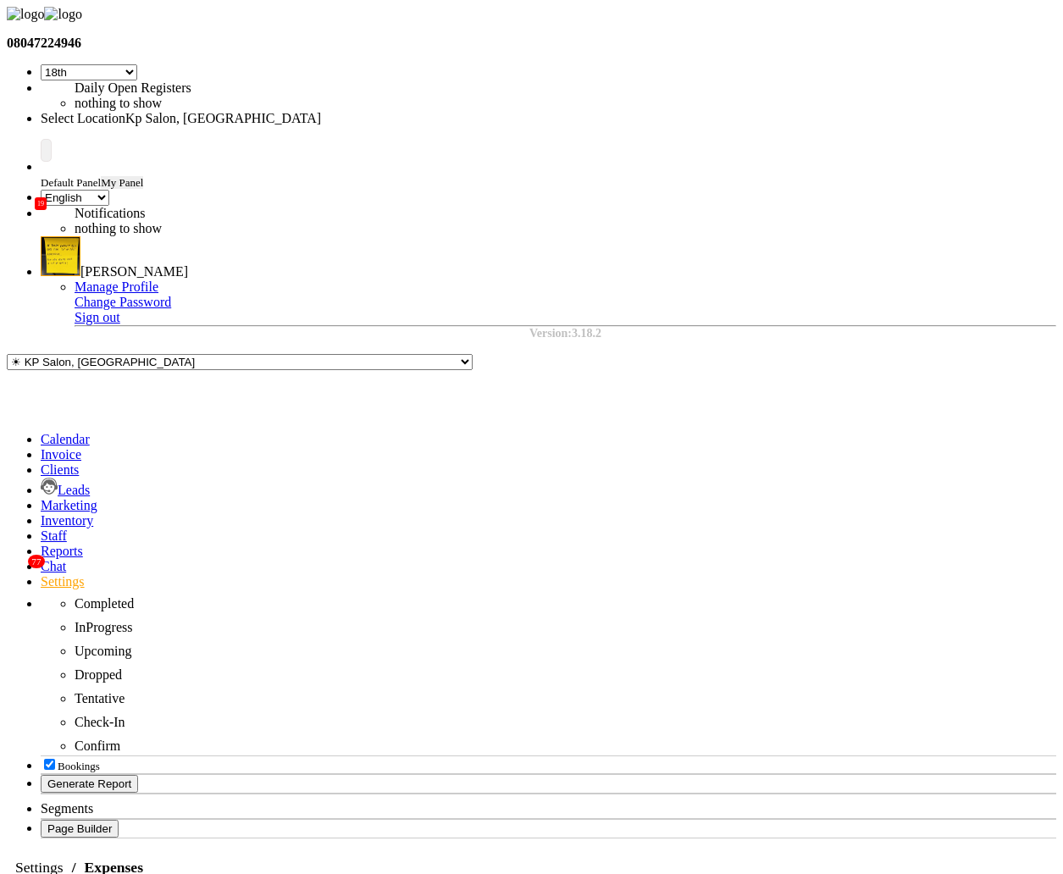
select select "1"
select select "1561"
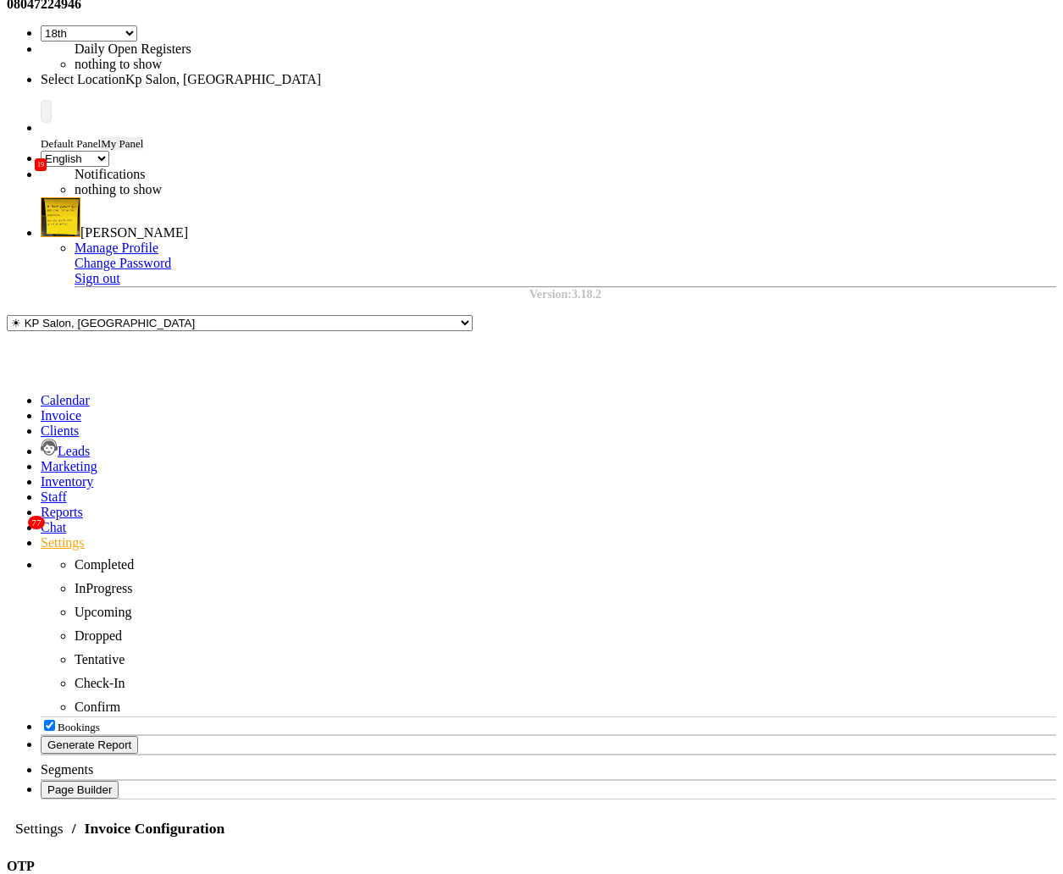
scroll to position [40, 0]
drag, startPoint x: 335, startPoint y: 237, endPoint x: 632, endPoint y: 245, distance: 296.6
copy h4 "Manage Payment Methods"
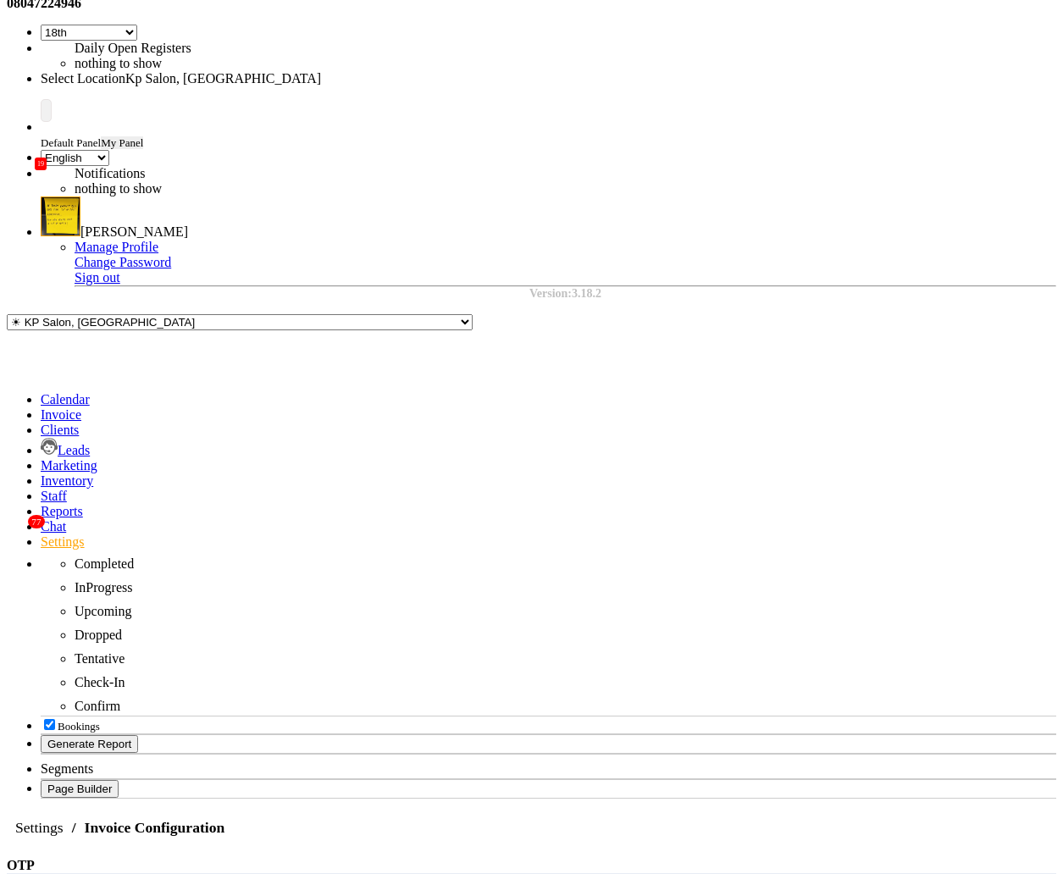
scroll to position [130, 0]
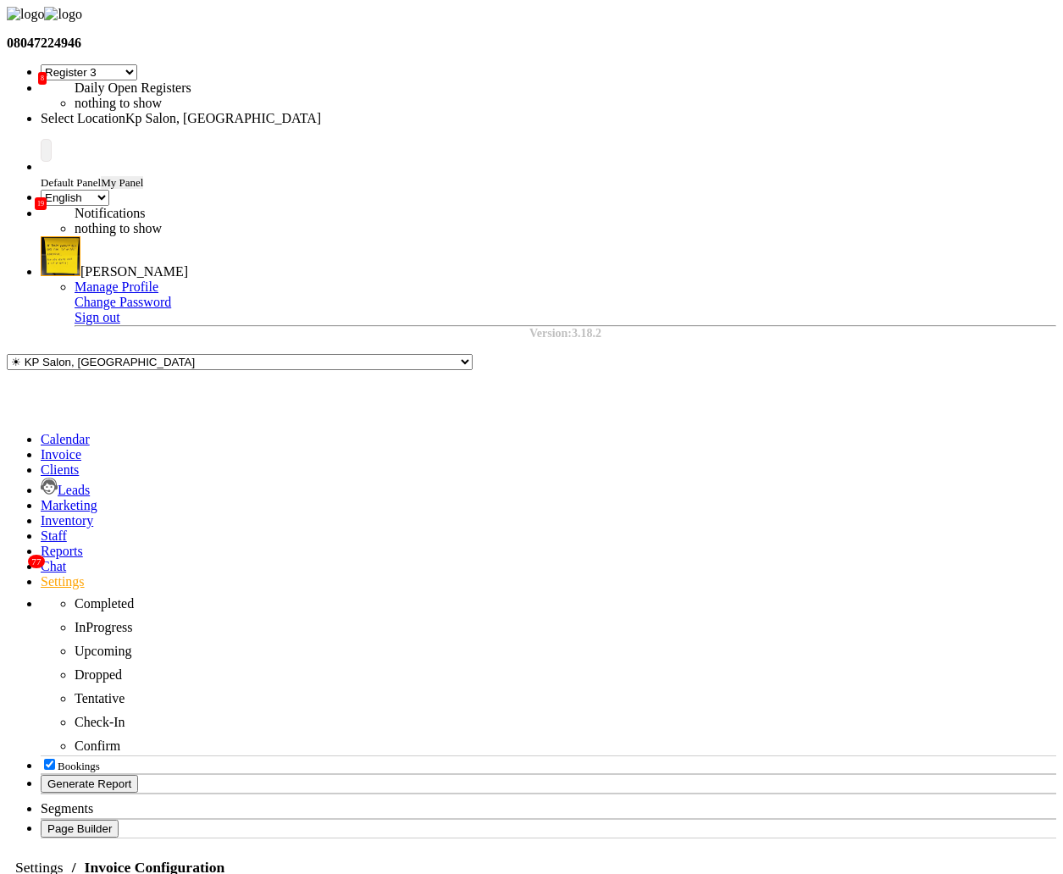
select select "7"
select select "en"
select select "7"
select select "en"
select select "7"
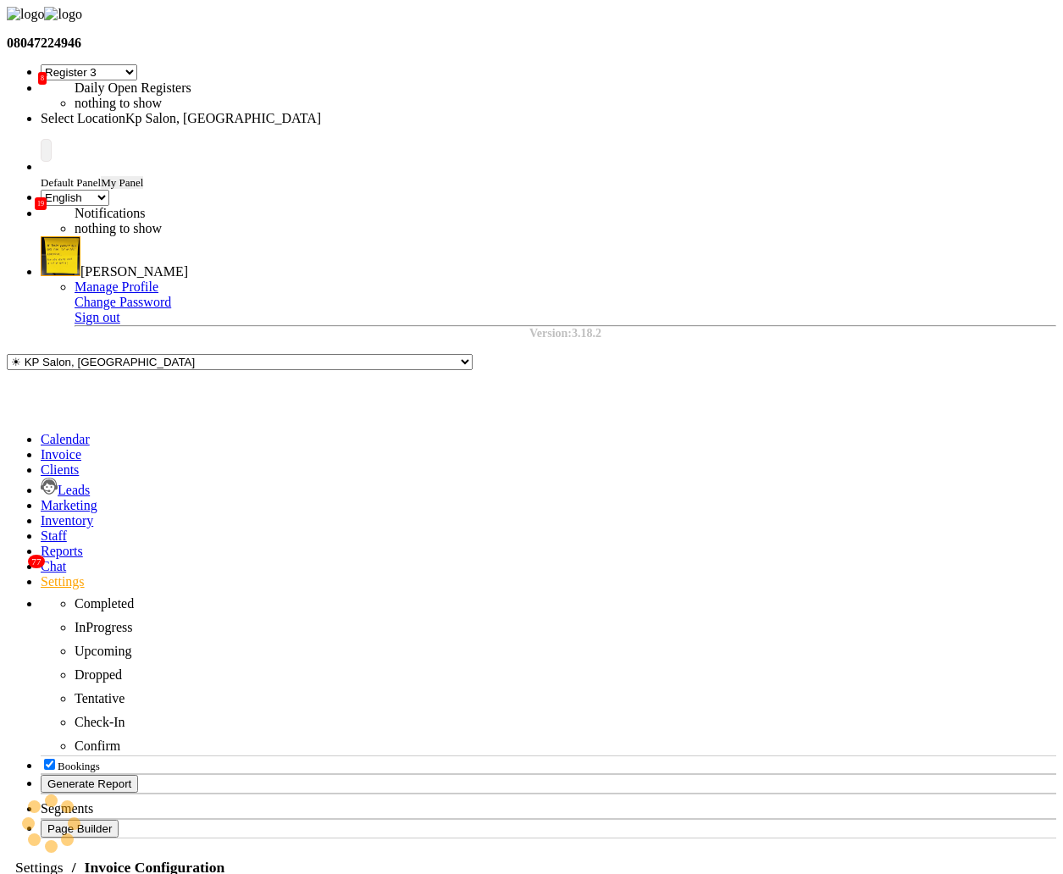
select select "en"
click at [41, 574] on icon at bounding box center [41, 581] width 0 height 14
click at [759, 555] on div "Link Payments" at bounding box center [759, 562] width 95 height 15
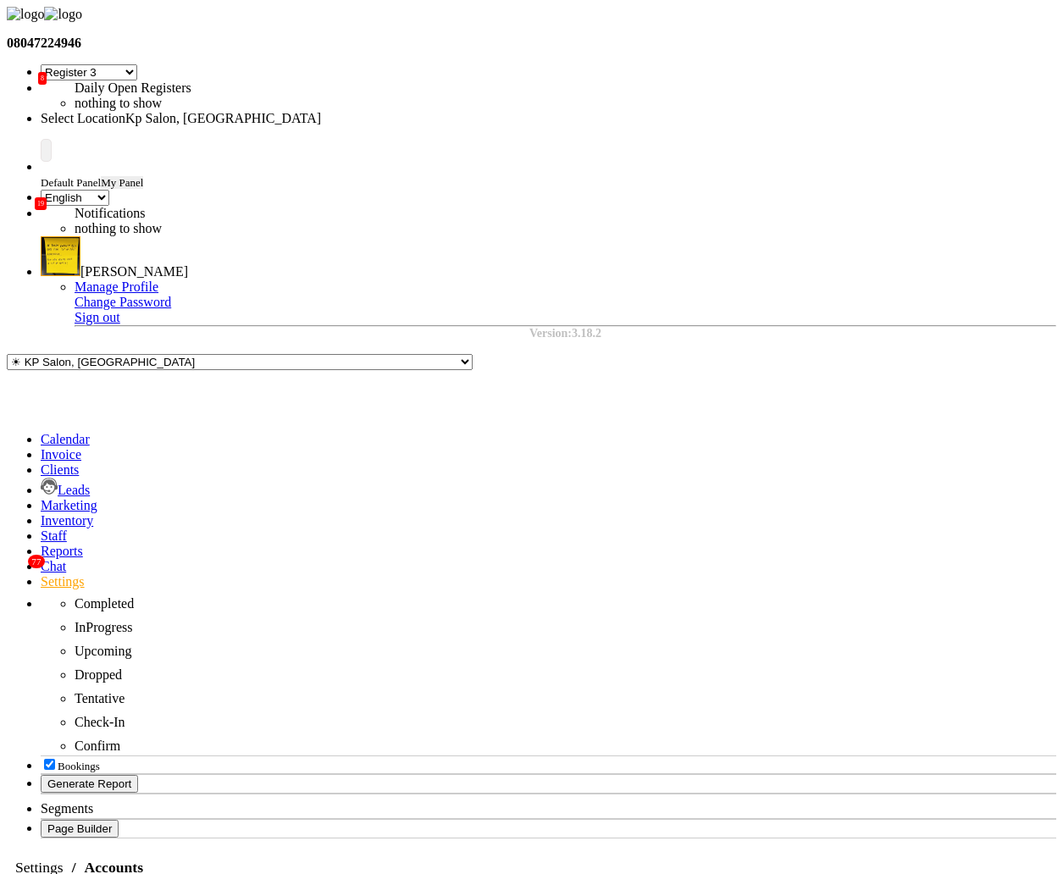
scroll to position [130, 0]
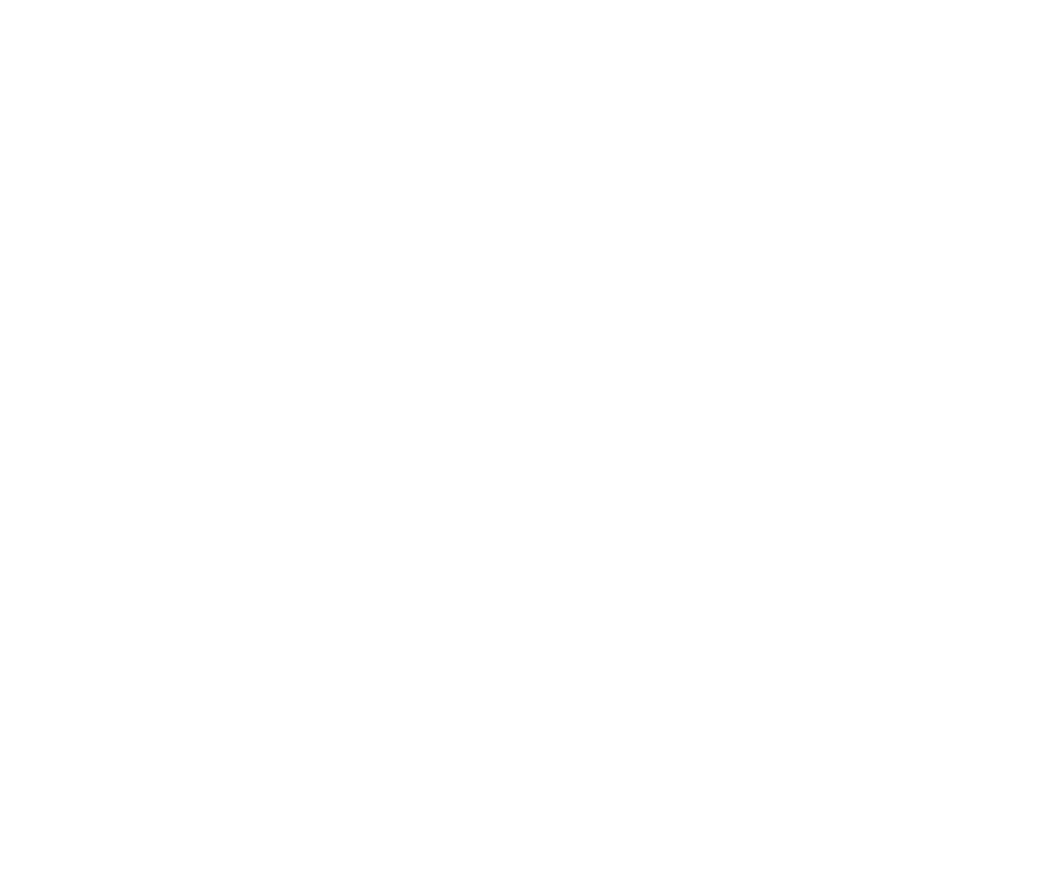
select select "7"
select select "en"
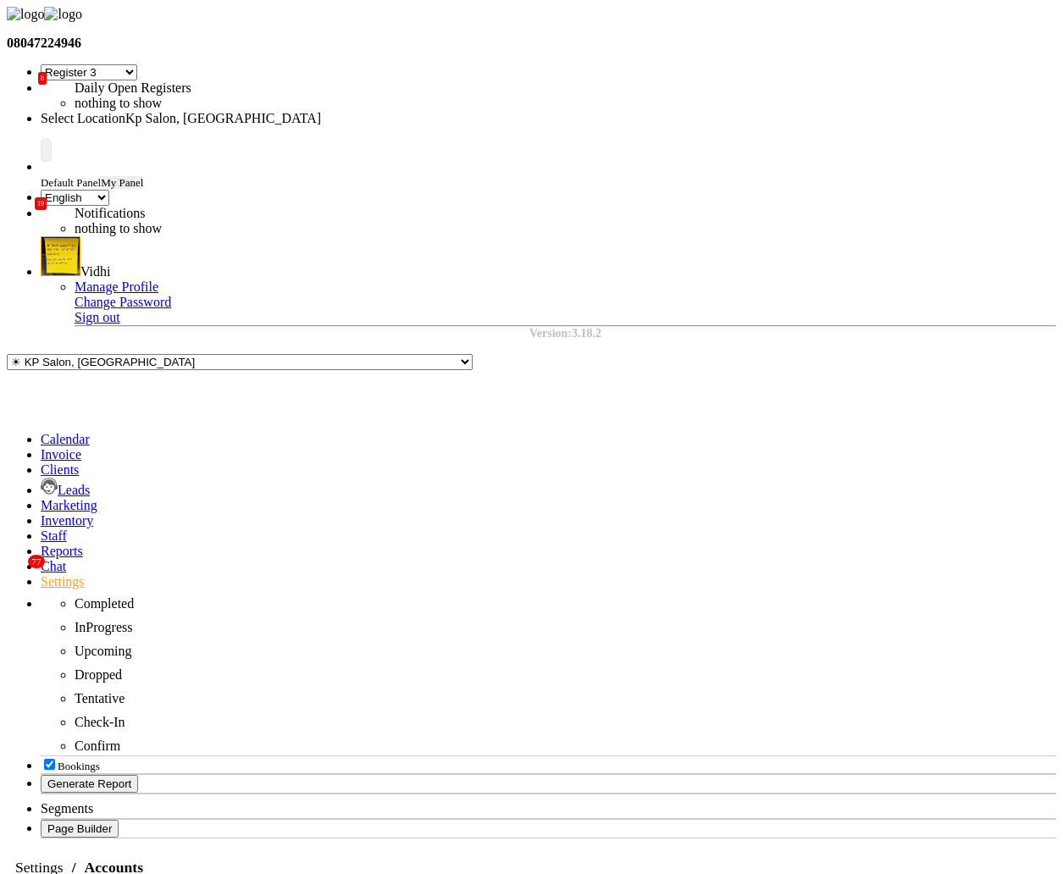
click at [763, 555] on div "Link Payments" at bounding box center [759, 562] width 95 height 15
select select "7"
select select "en"
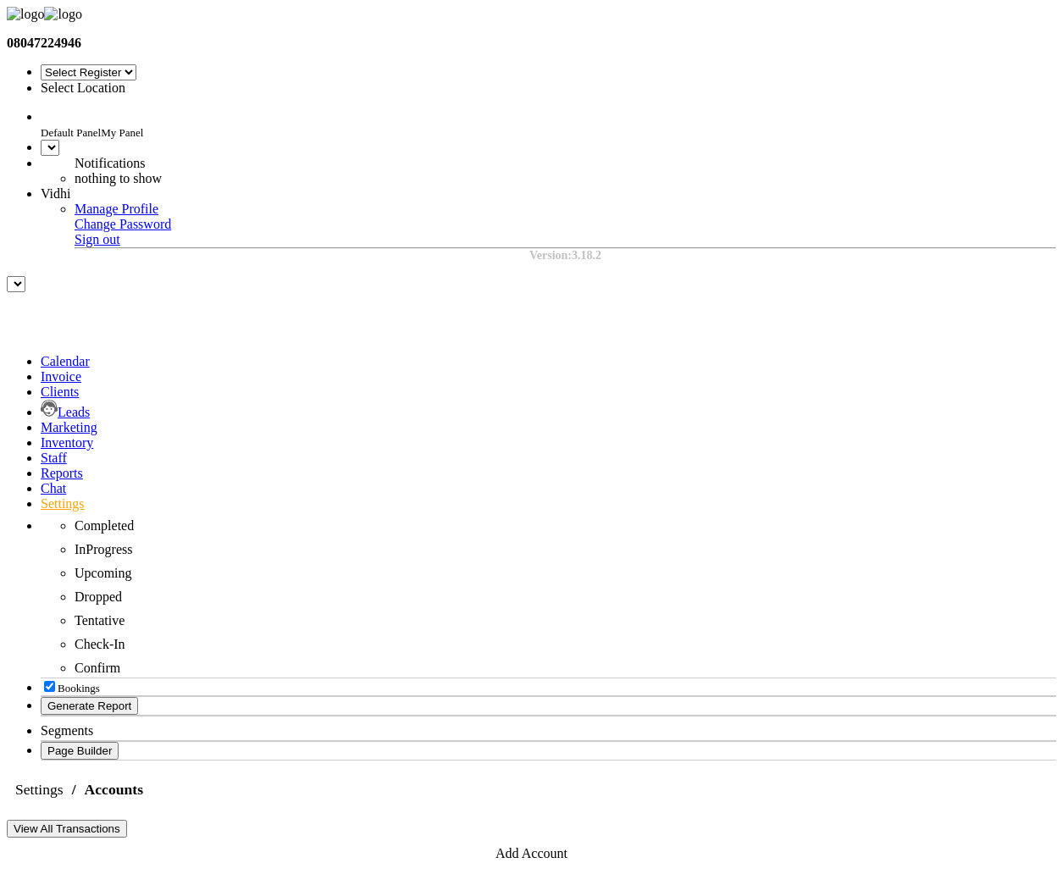
select select "7"
select select "en"
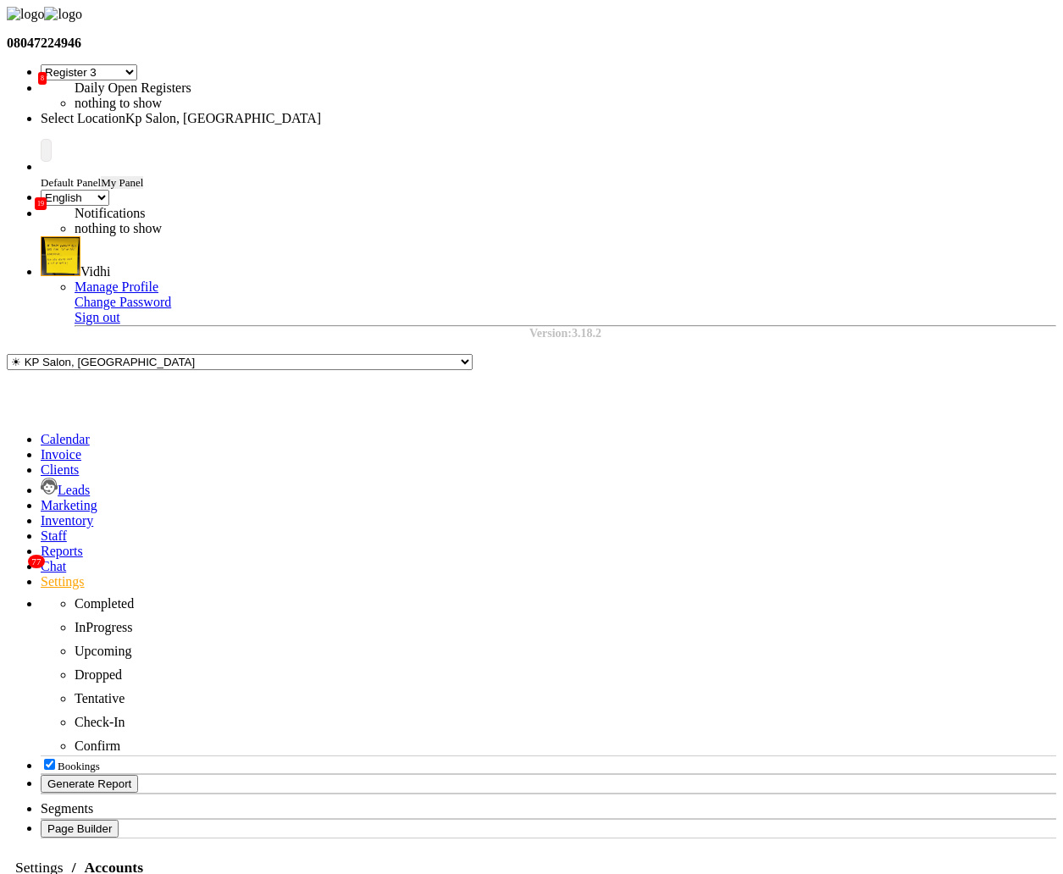
click at [748, 555] on div "Link Payments" at bounding box center [759, 562] width 95 height 15
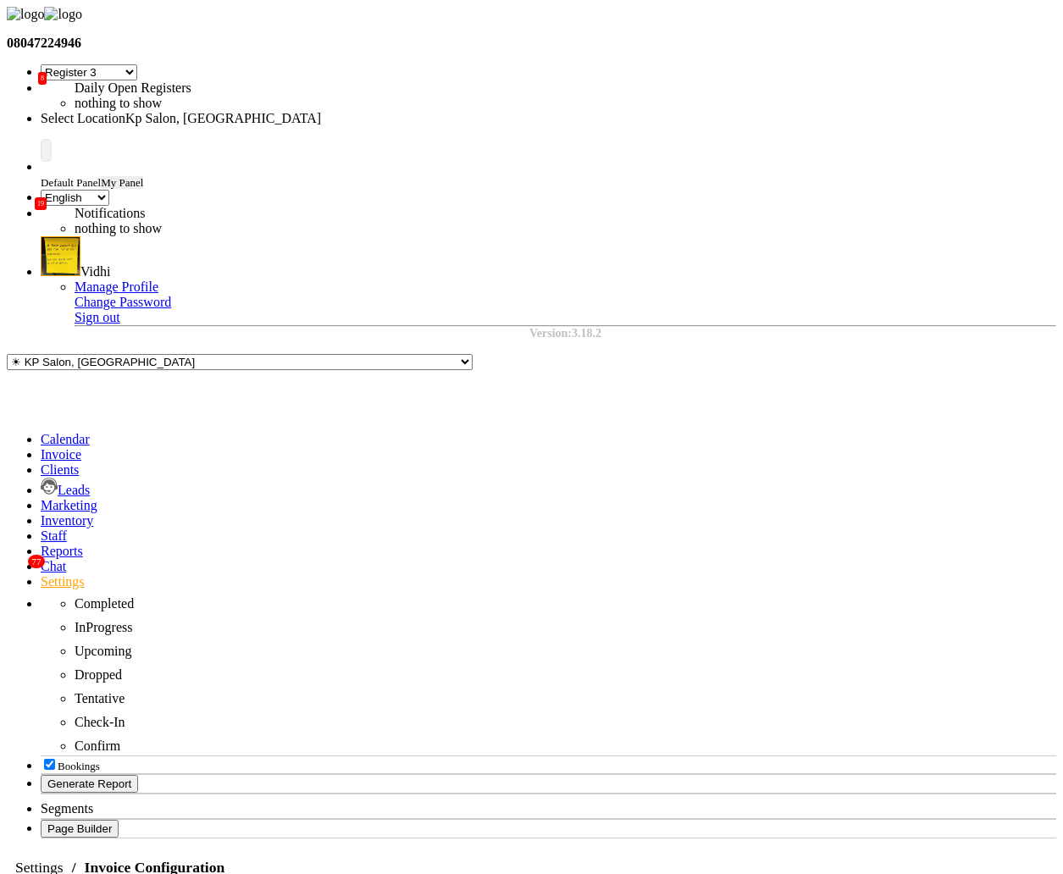
checkbox input "true"
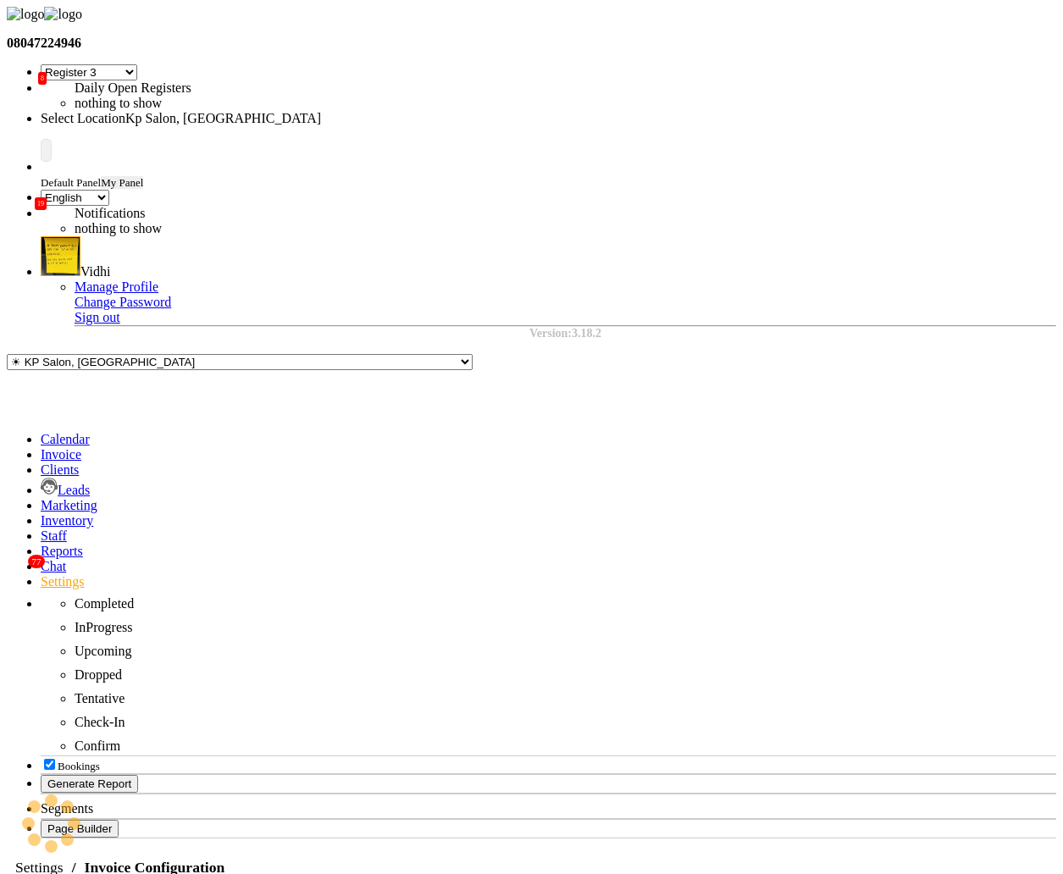
select select "7"
select select "en"
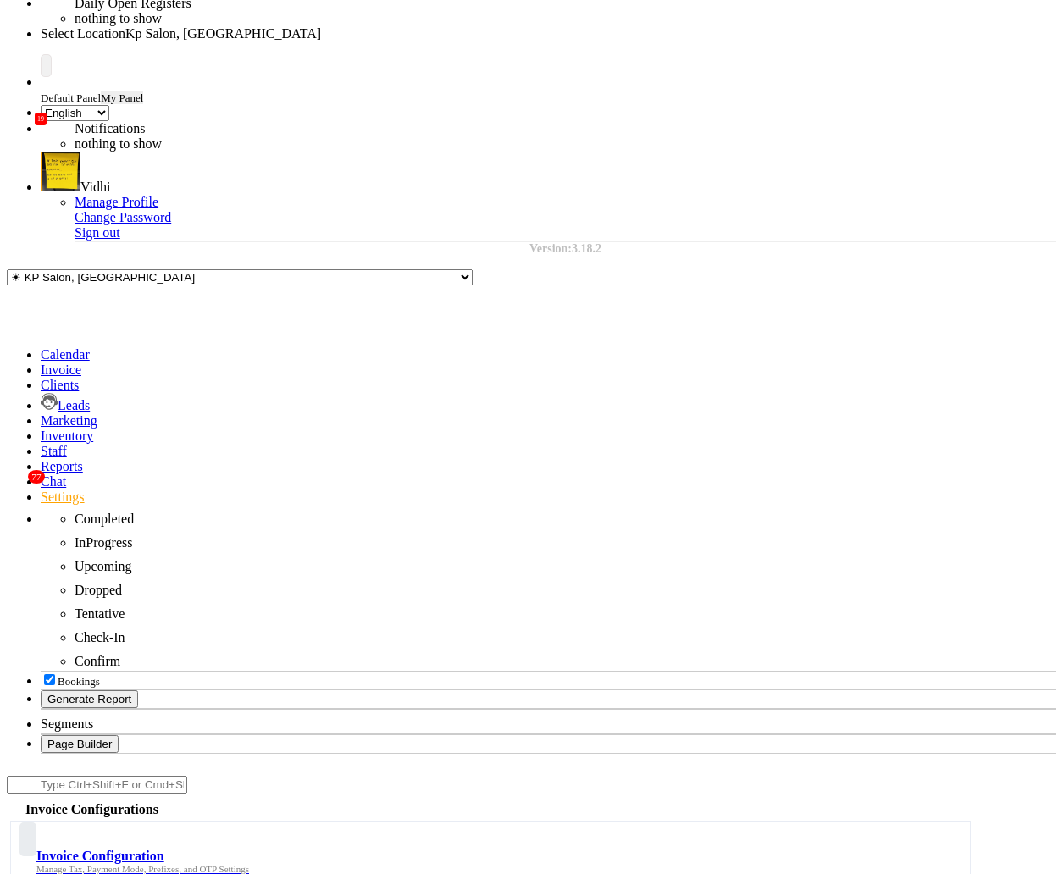
scroll to position [101, 0]
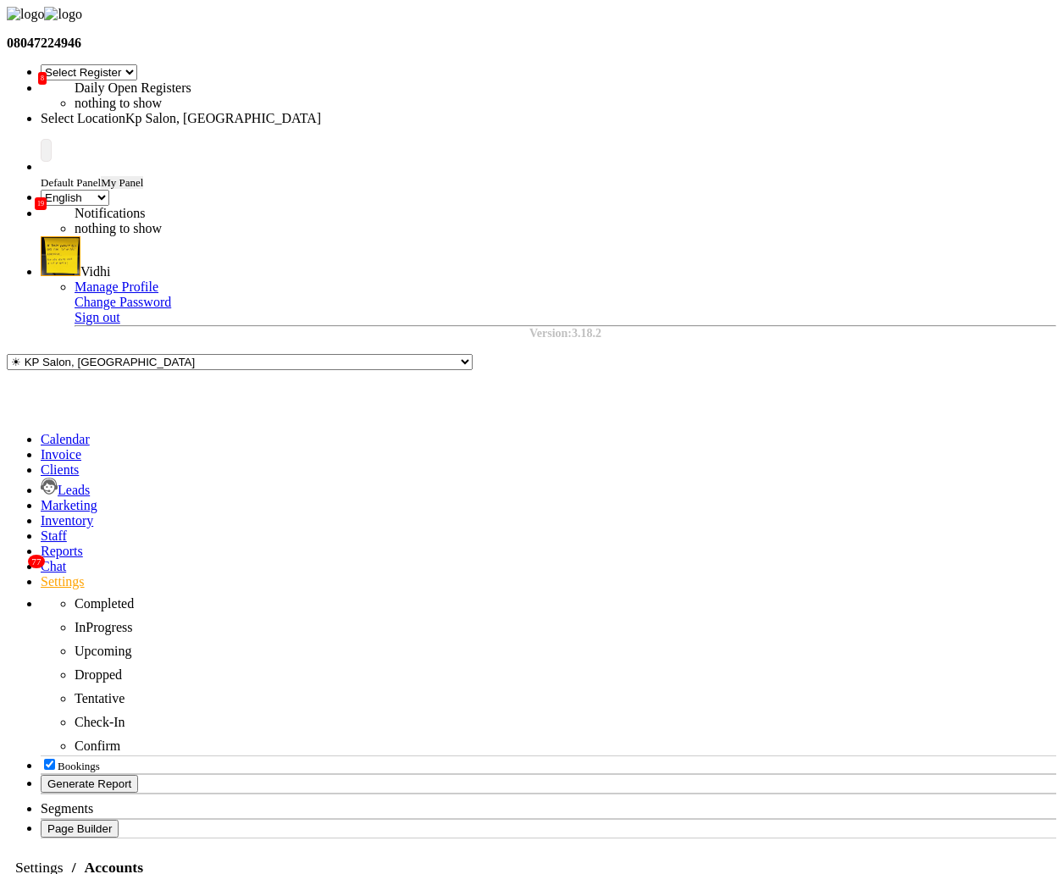
click at [760, 555] on div "Link Payments" at bounding box center [759, 562] width 95 height 15
select select "7"
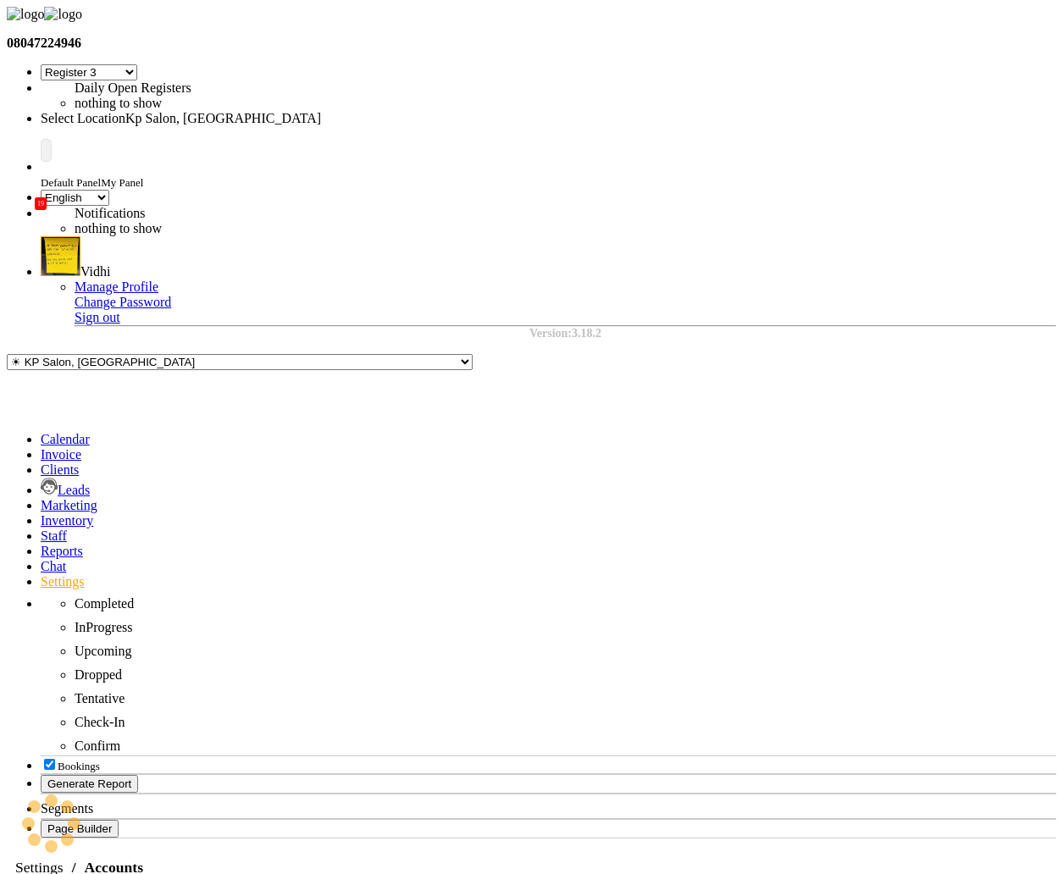
select select "en"
select select "7"
select select "en"
